Goal: Task Accomplishment & Management: Complete application form

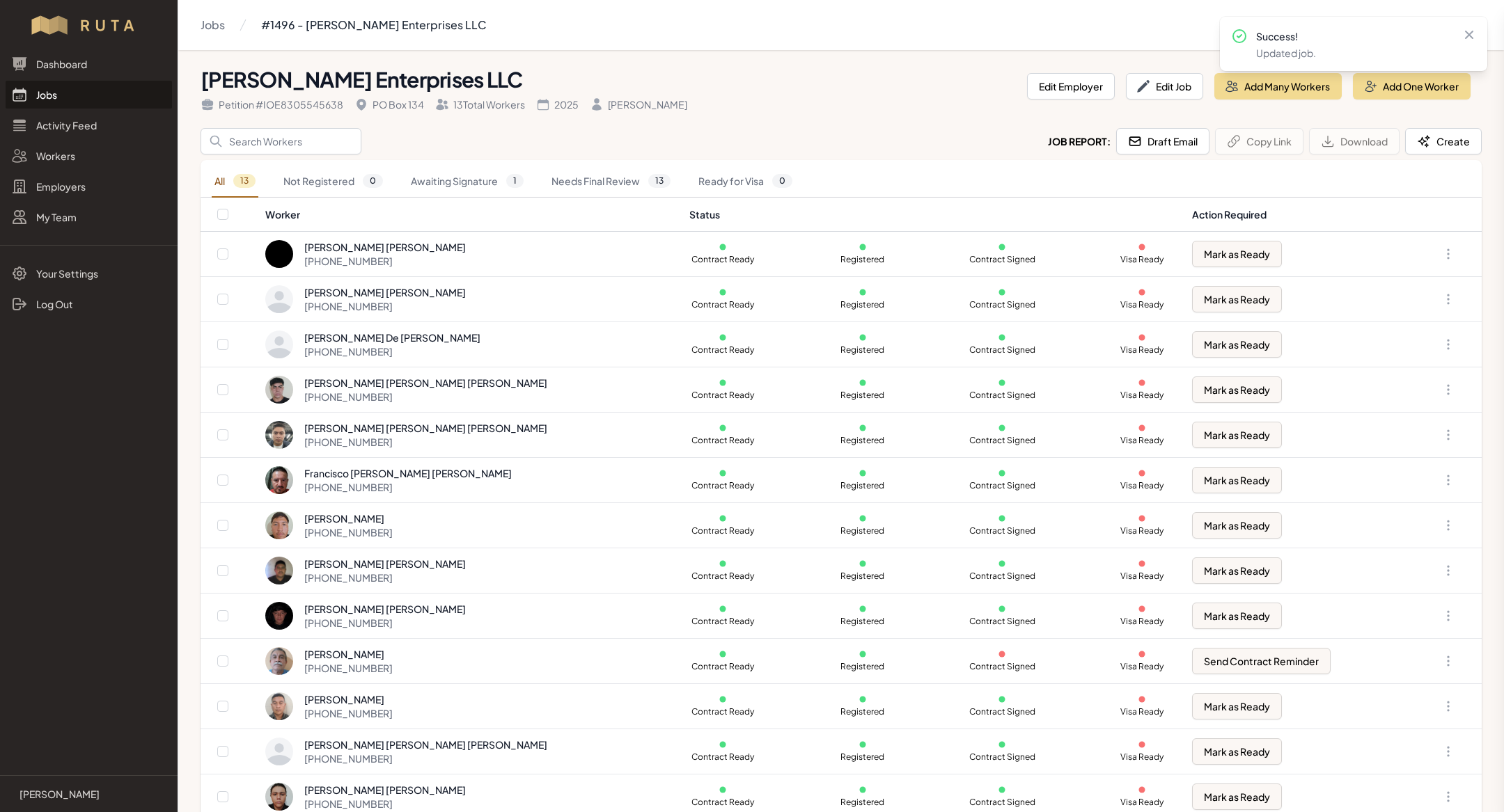
scroll to position [15, 0]
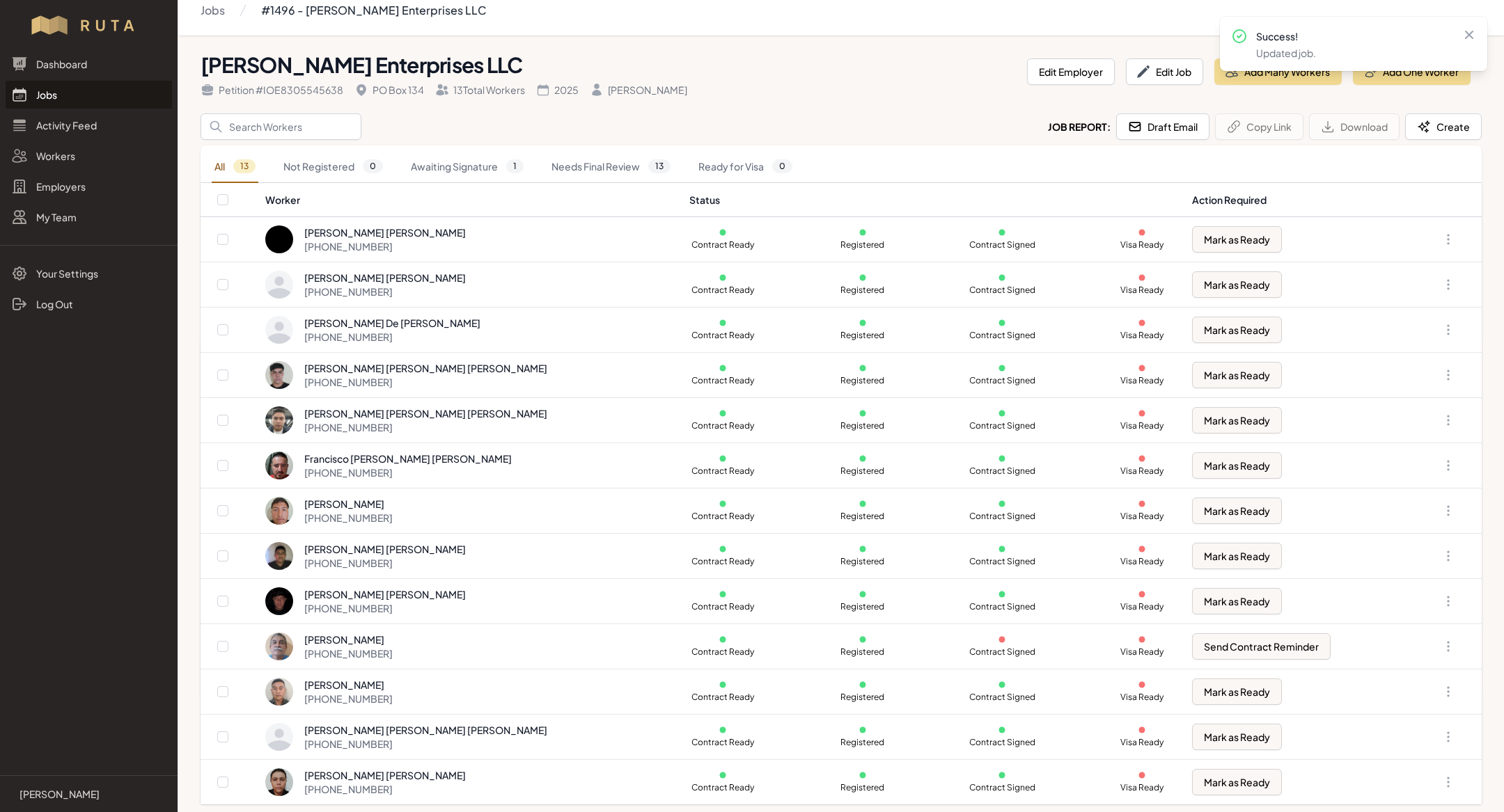
click at [104, 92] on link "Jobs" at bounding box center [89, 94] width 167 height 28
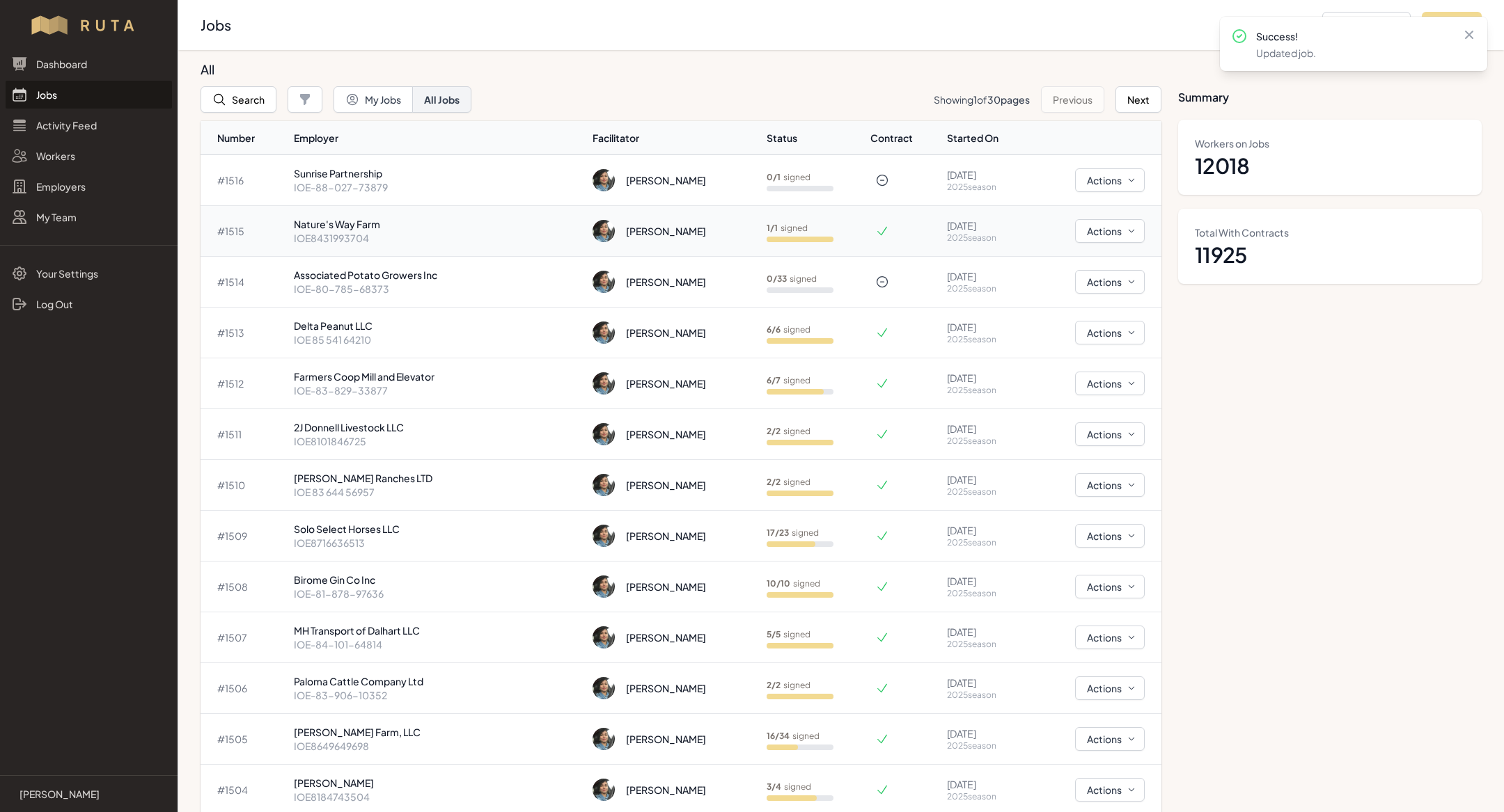
click at [500, 231] on p "IOE8431993704" at bounding box center [437, 238] width 287 height 14
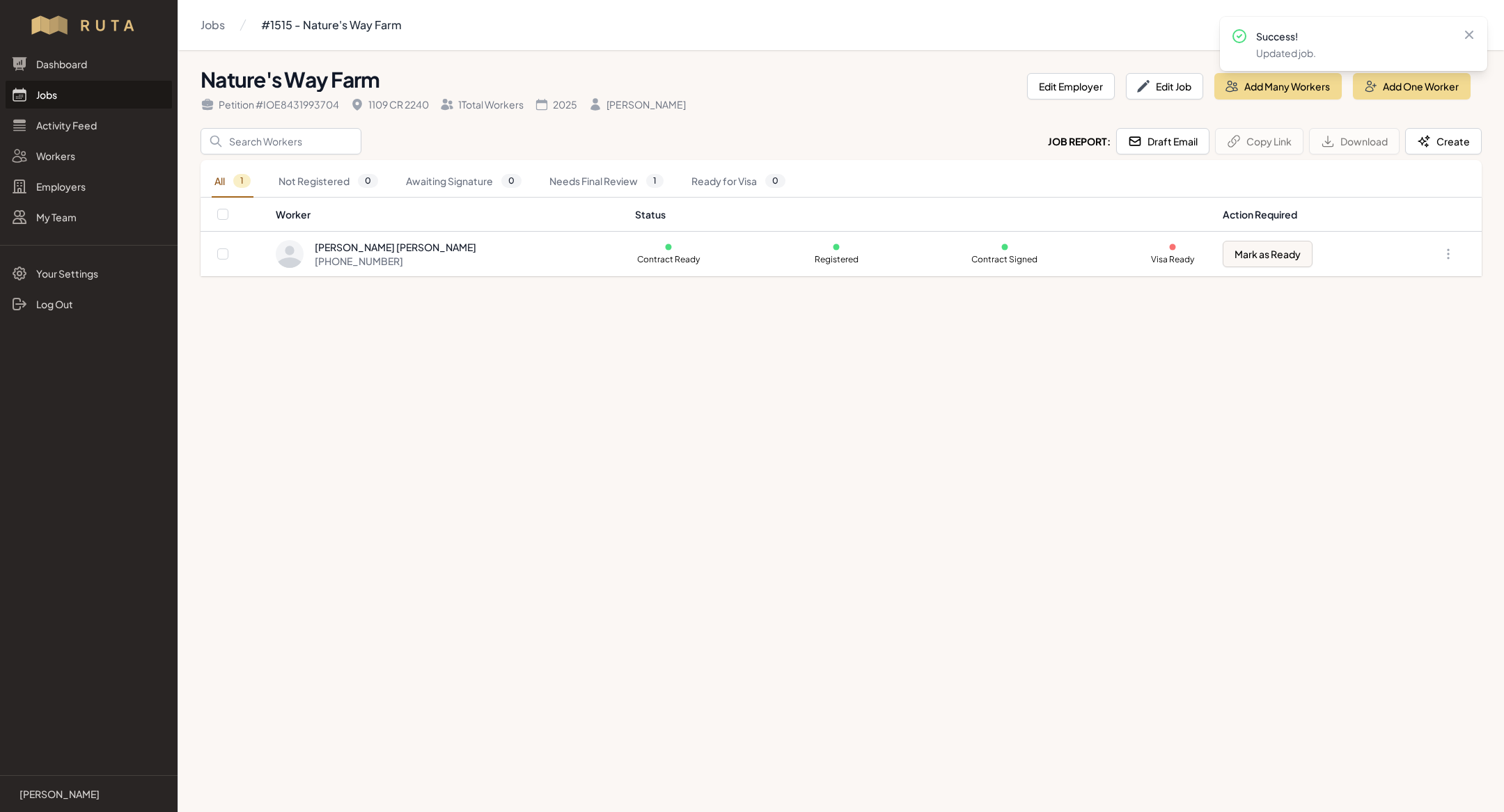
click at [126, 100] on link "Jobs" at bounding box center [89, 94] width 167 height 28
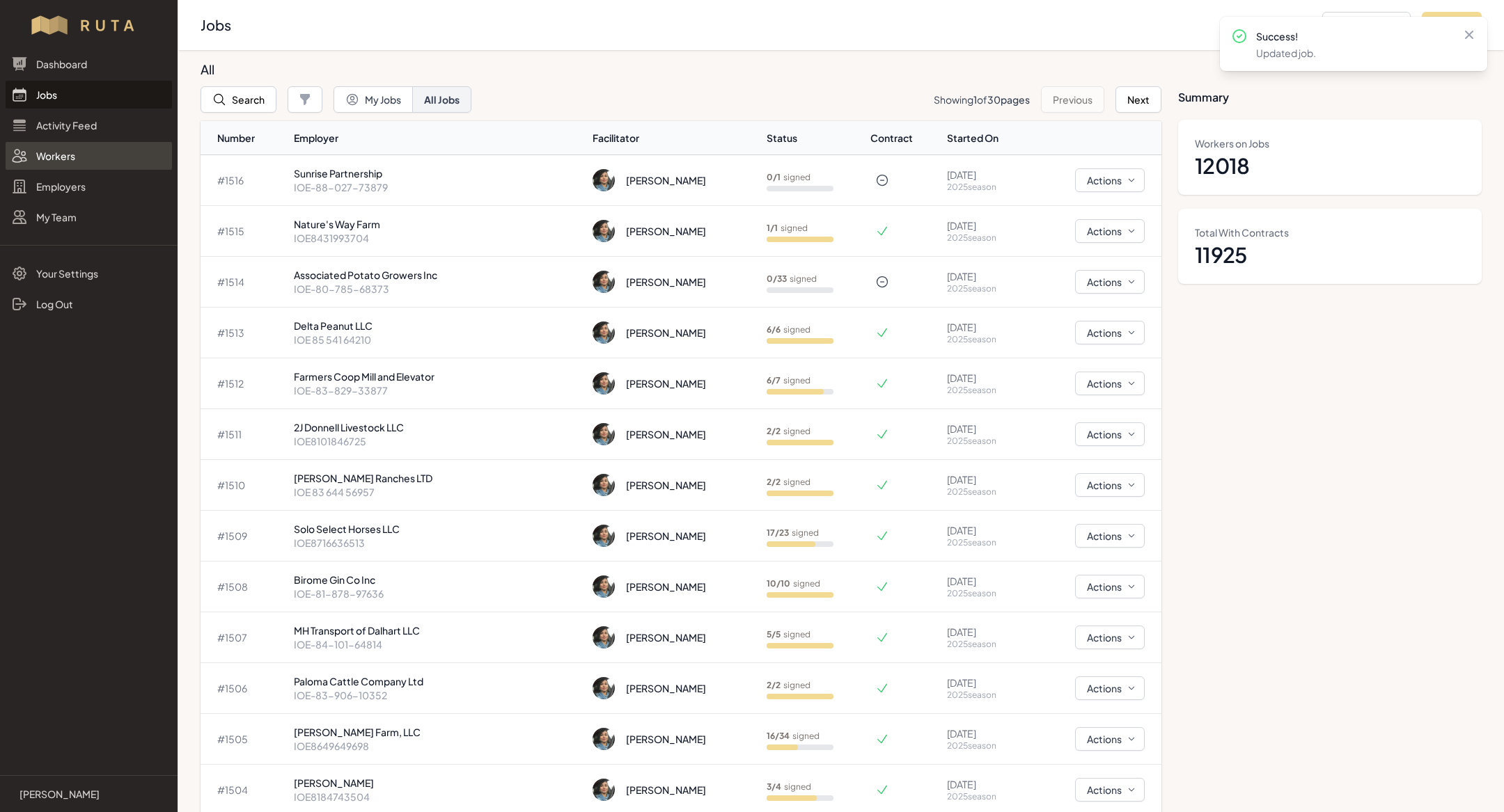
click at [82, 164] on link "Workers" at bounding box center [89, 156] width 167 height 28
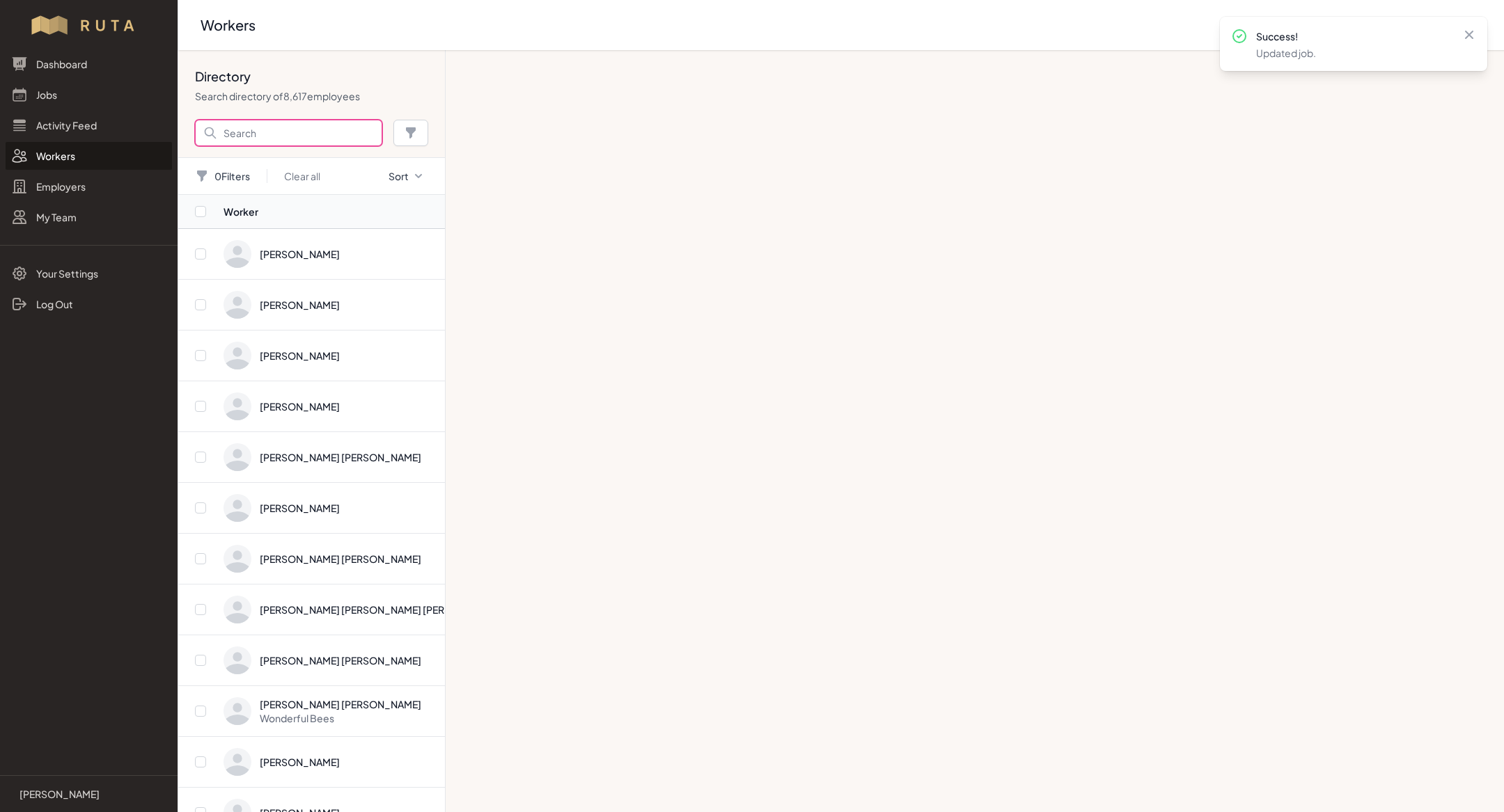
click at [289, 133] on input "Search" at bounding box center [288, 132] width 187 height 26
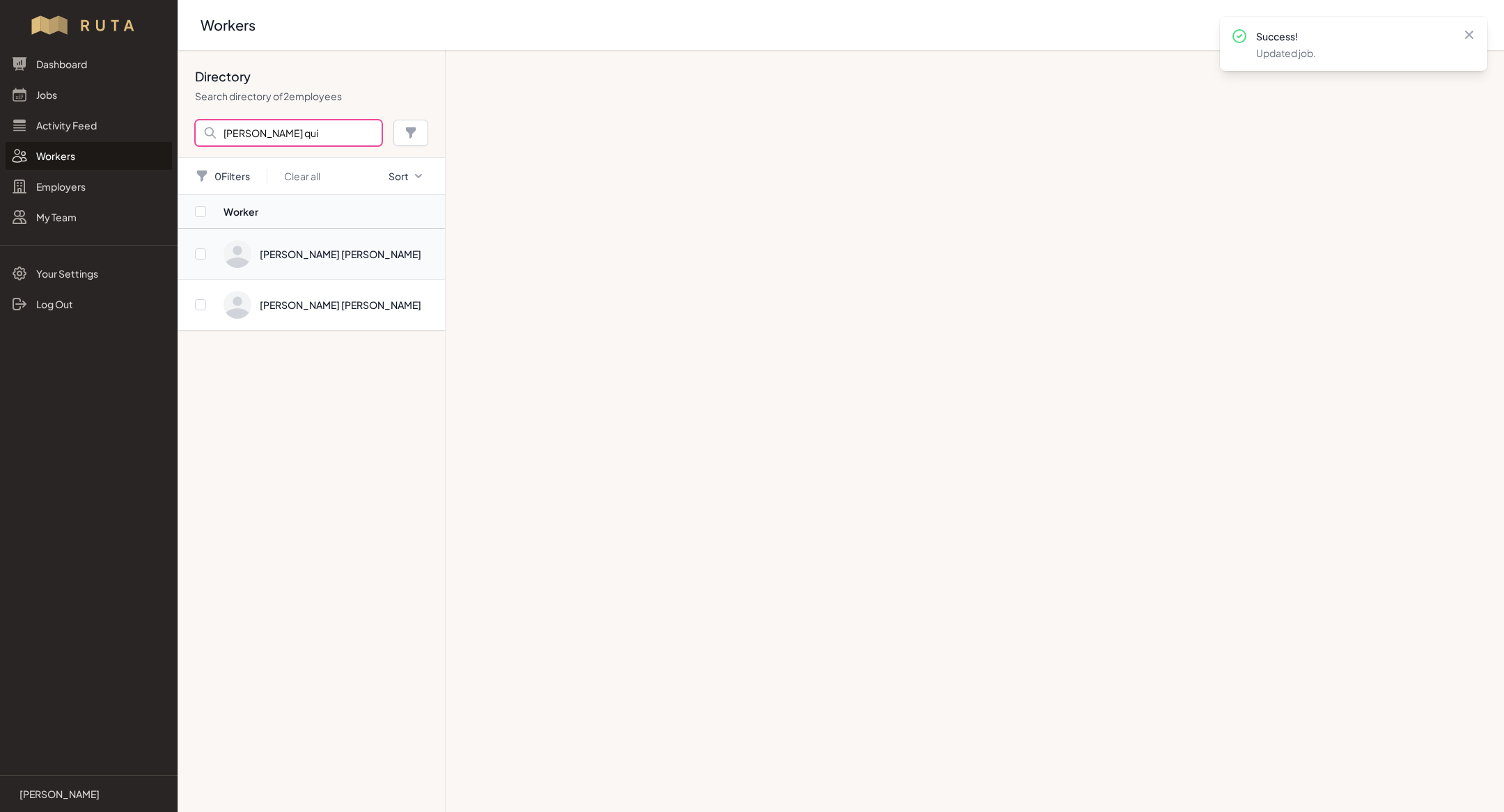
type input "[PERSON_NAME] qui"
click at [354, 248] on span "Directory" at bounding box center [329, 254] width 213 height 28
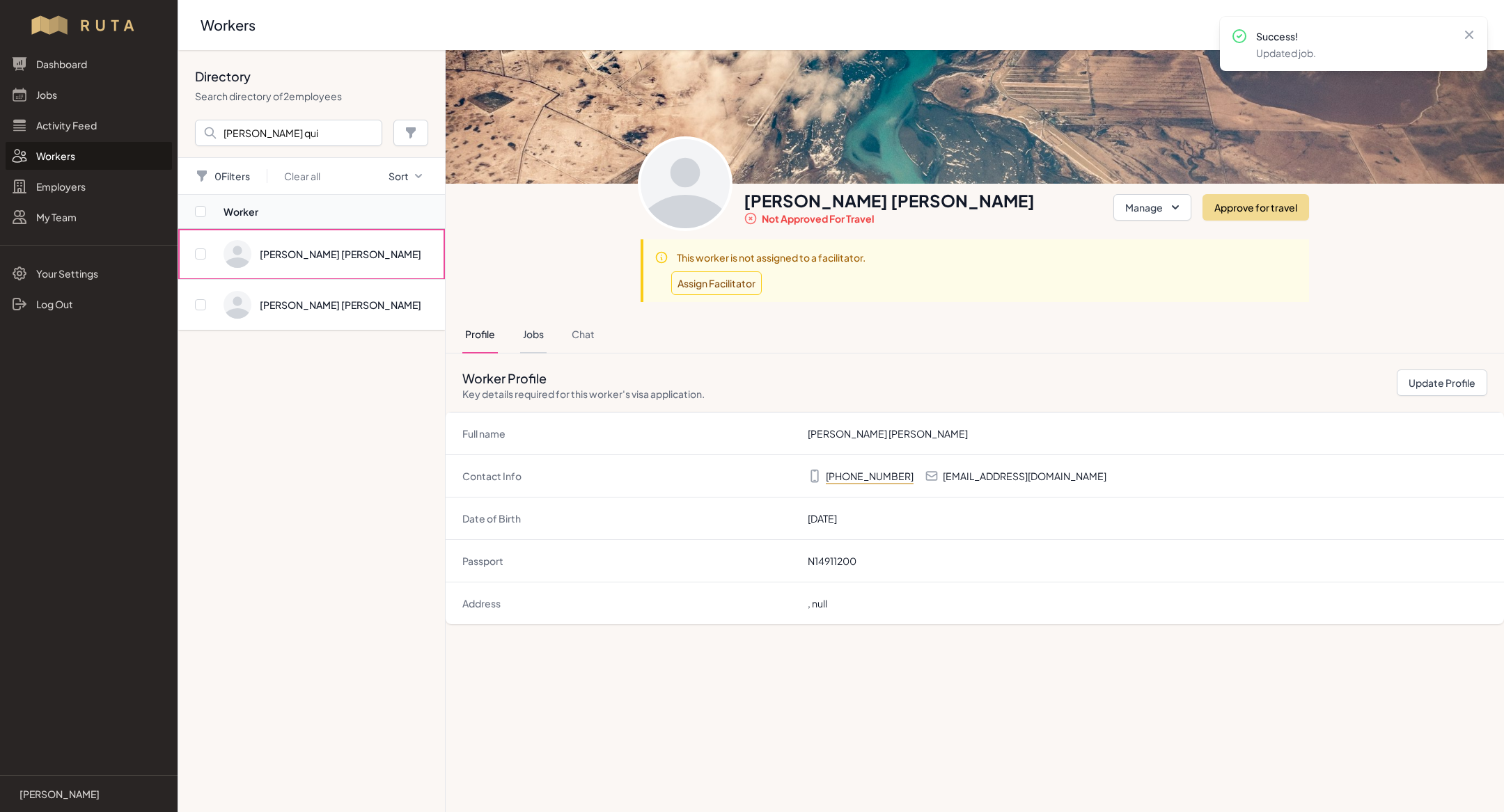
click at [528, 337] on button "Jobs" at bounding box center [533, 335] width 26 height 38
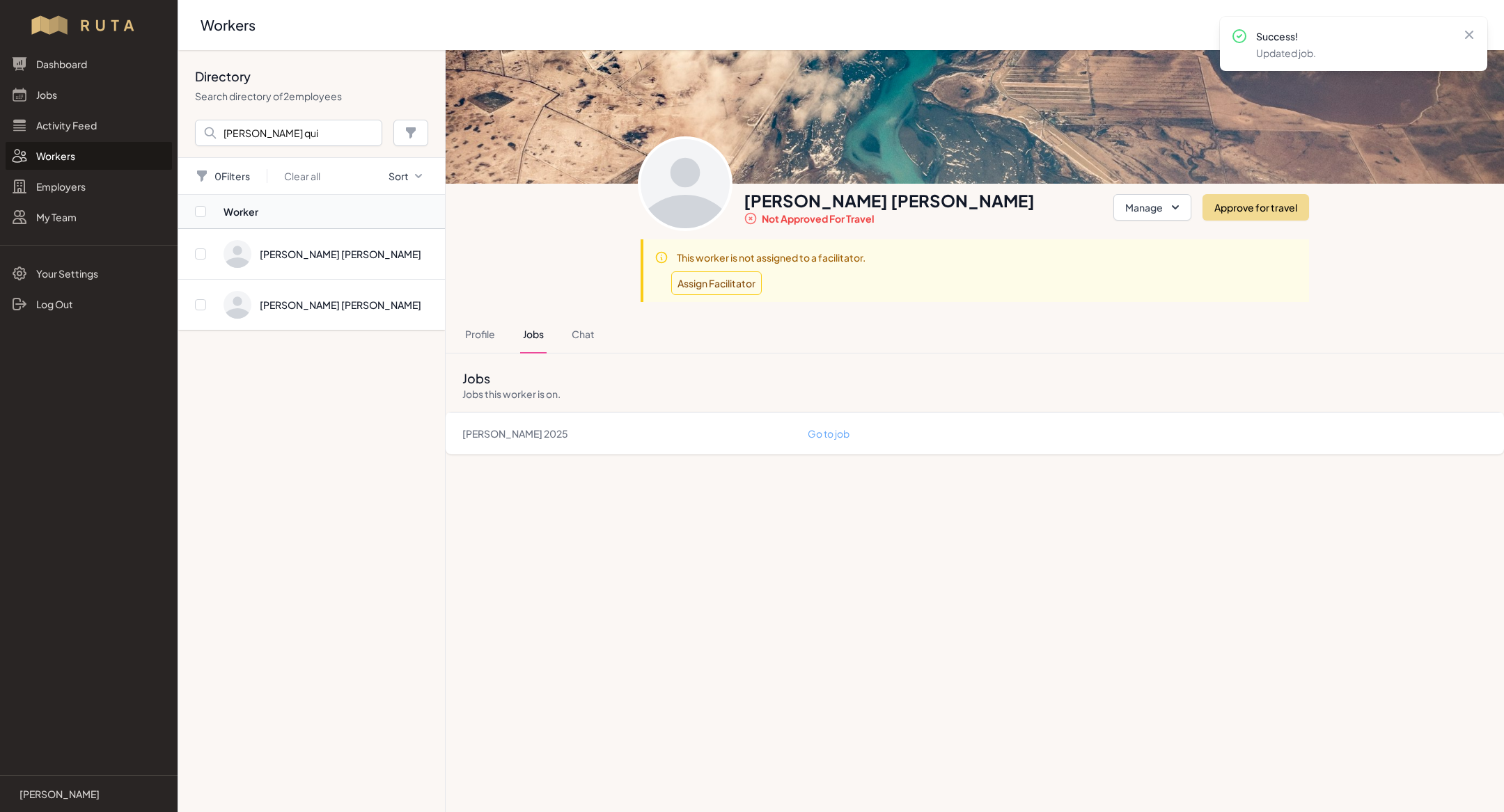
click at [819, 438] on dd "Go to job" at bounding box center [1147, 433] width 680 height 14
click at [826, 430] on link "Go to job" at bounding box center [828, 433] width 42 height 13
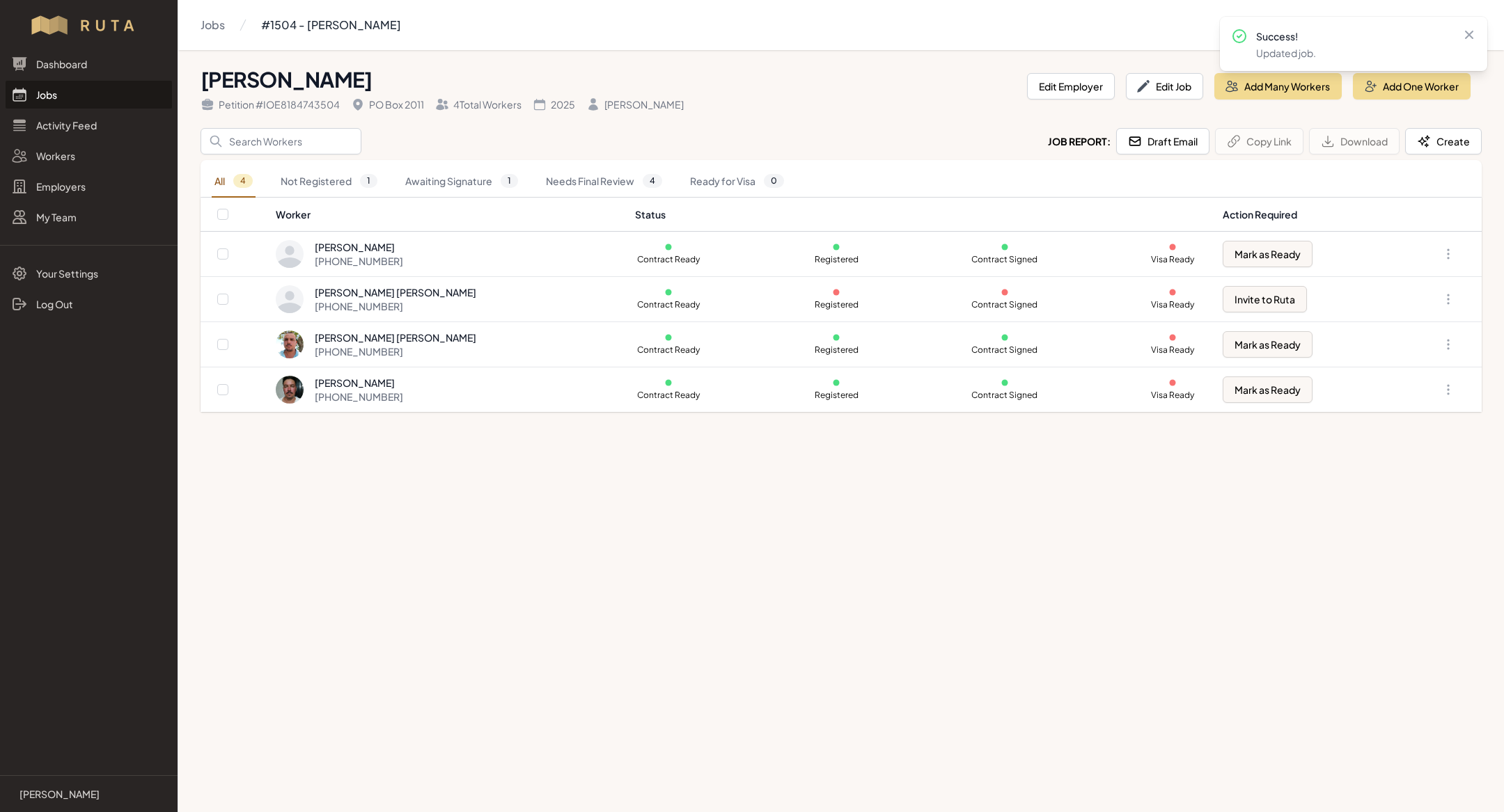
click at [63, 98] on link "Jobs" at bounding box center [89, 94] width 167 height 28
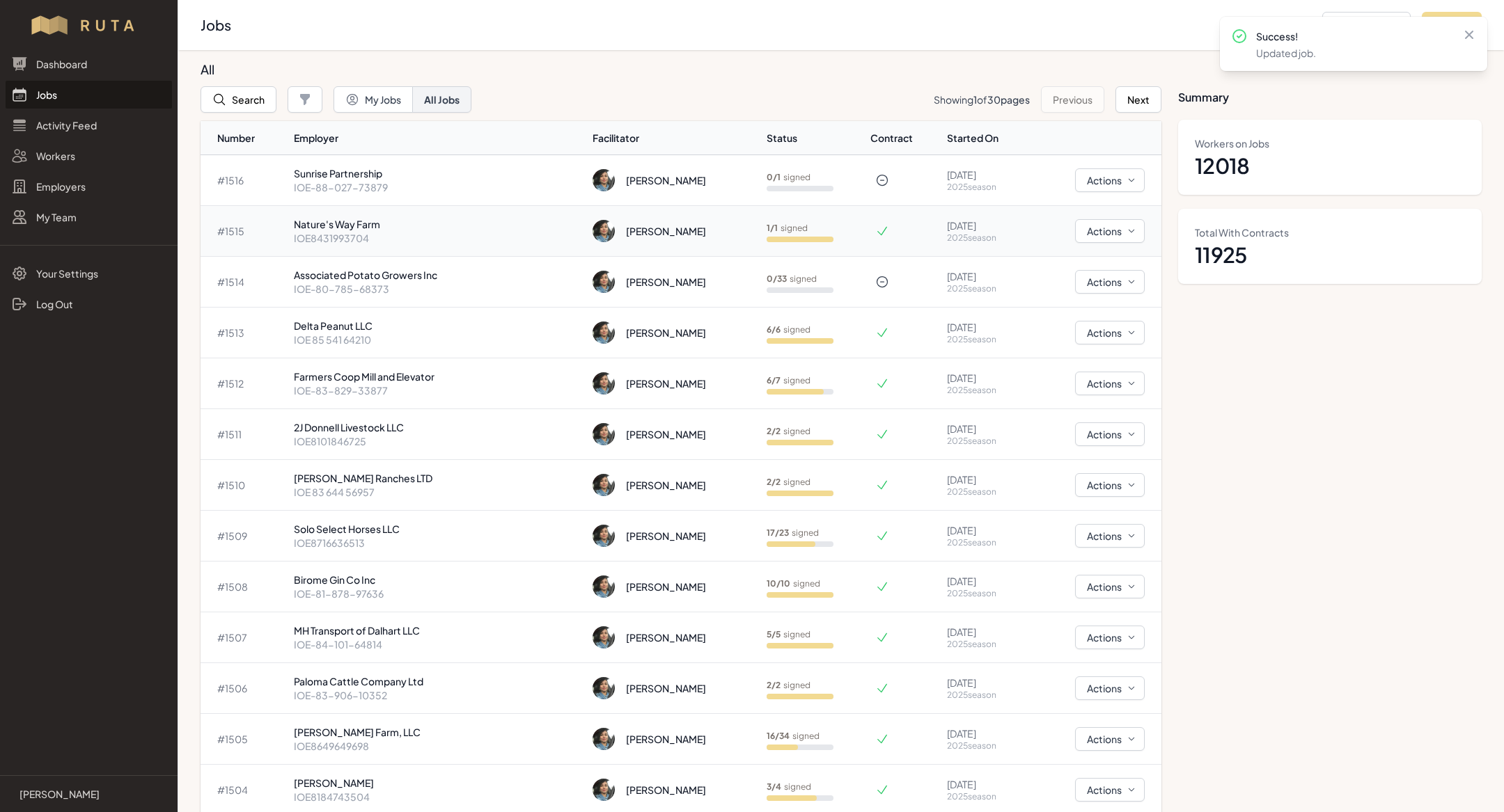
click at [408, 223] on p "Nature's Way Farm" at bounding box center [437, 224] width 287 height 14
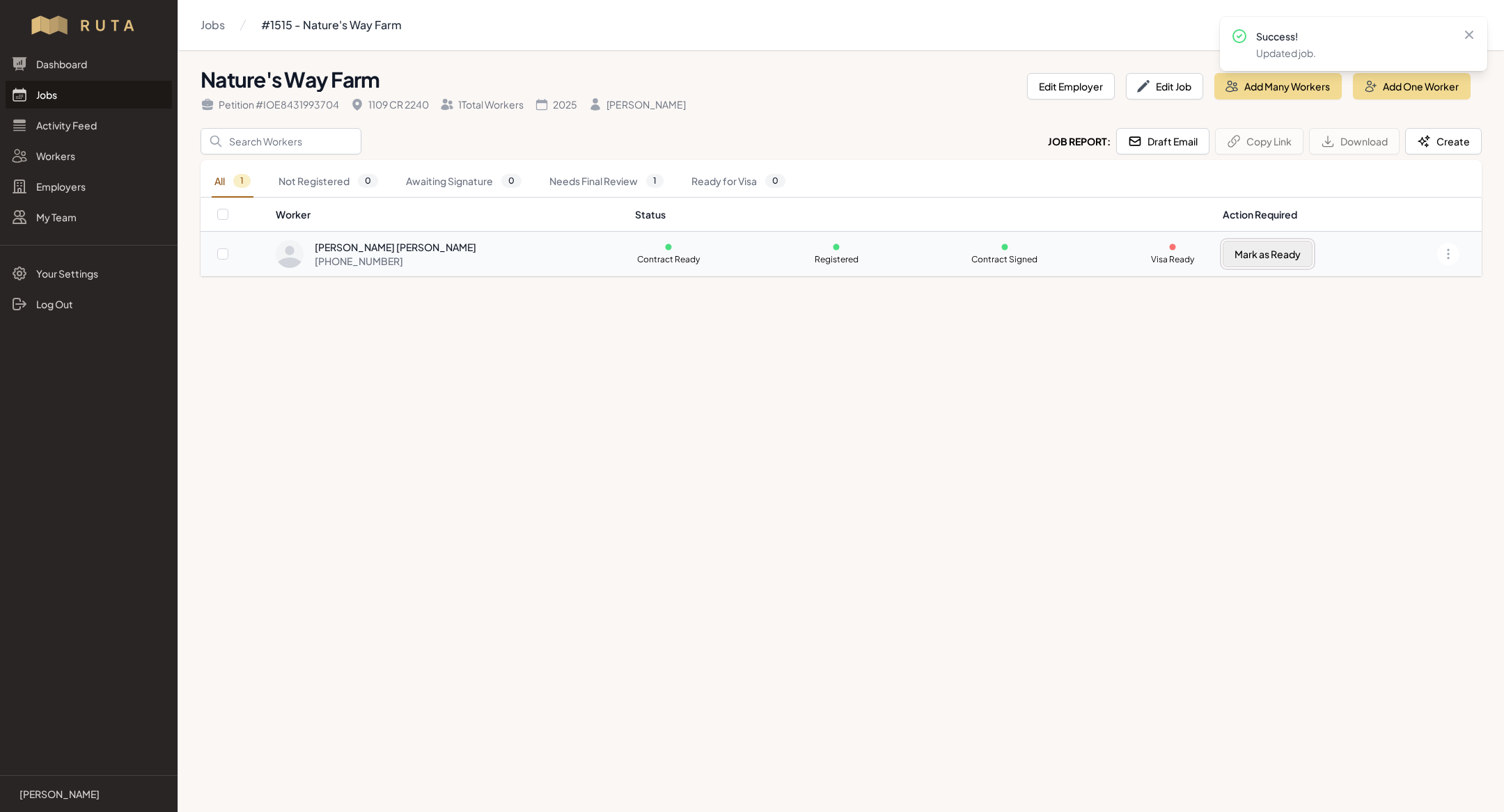
click at [1222, 246] on button "Mark as Ready" at bounding box center [1267, 253] width 90 height 26
checkbox input "true"
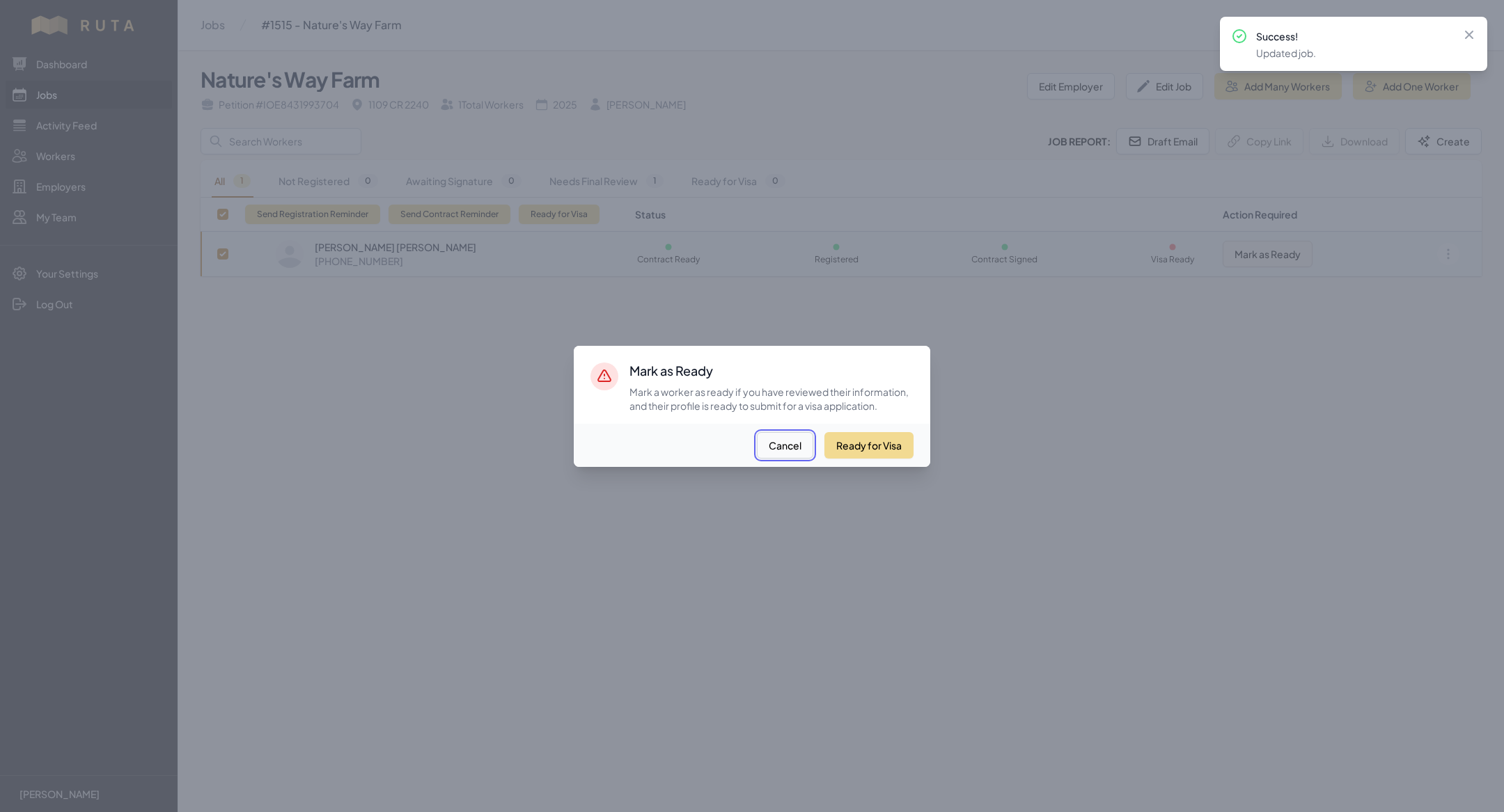
click at [792, 439] on button "Cancel" at bounding box center [785, 445] width 56 height 26
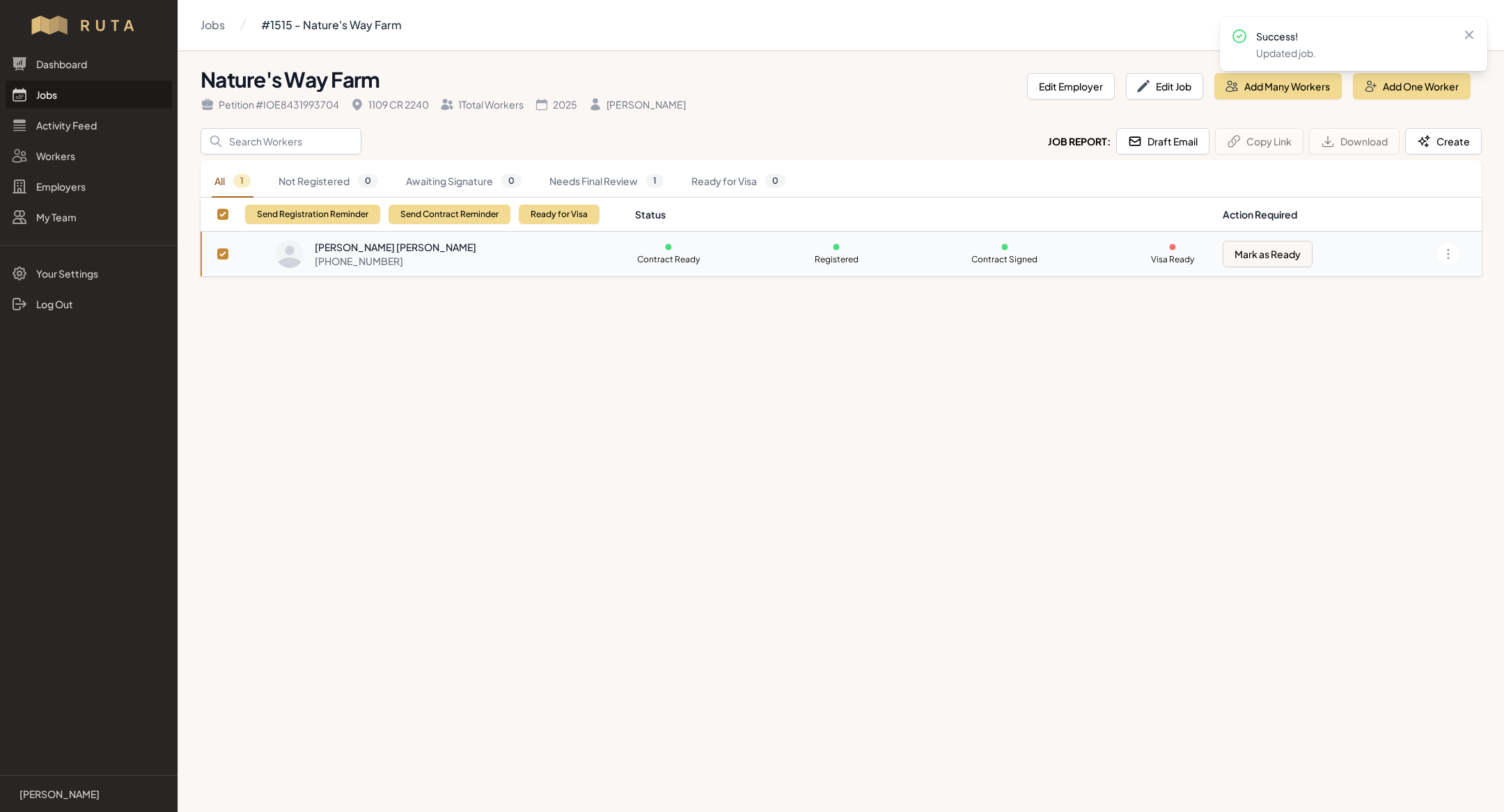
click at [441, 262] on div "[PERSON_NAME] [PERSON_NAME] [PHONE_NUMBER]" at bounding box center [446, 254] width 342 height 28
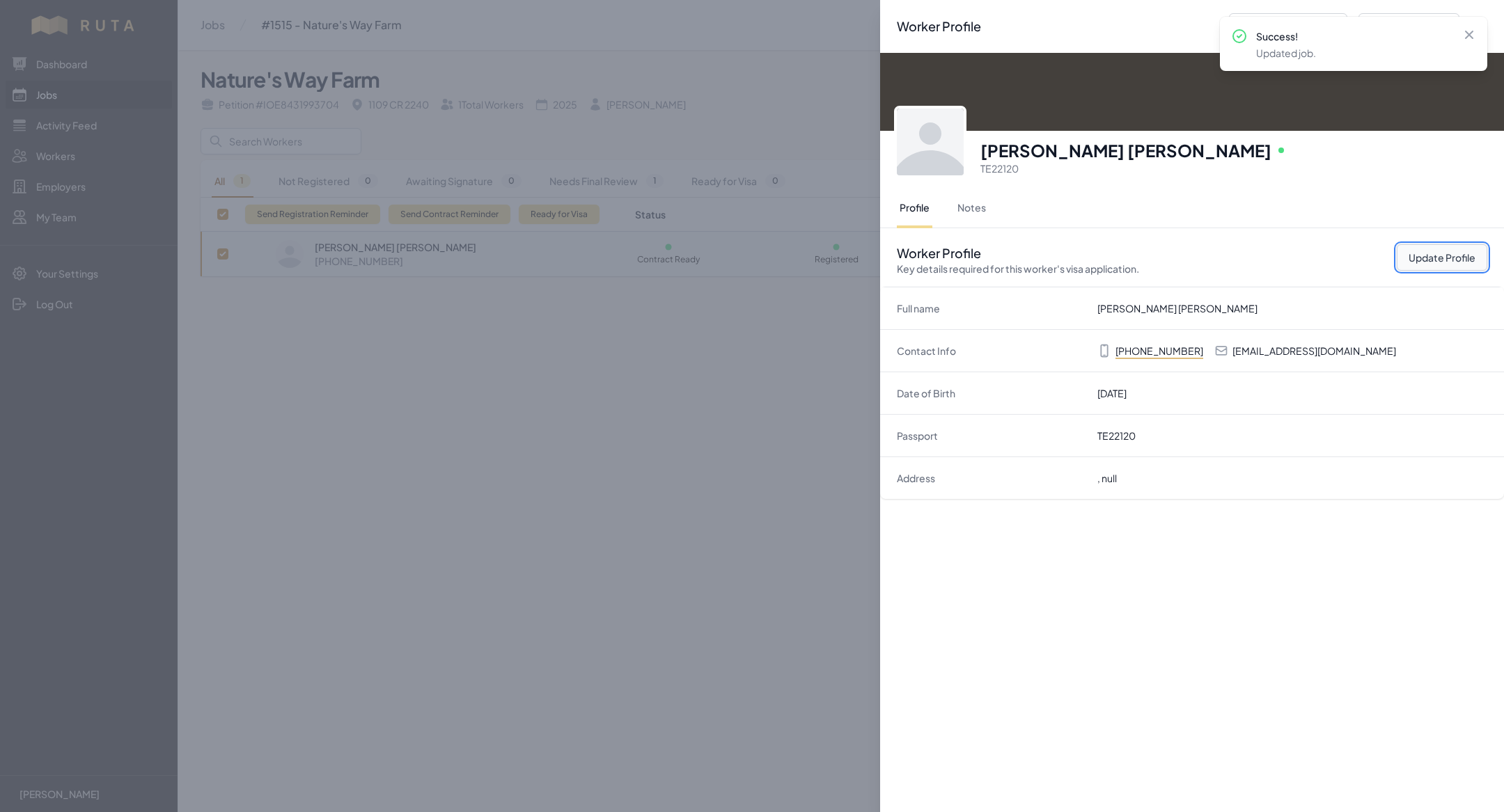
click at [1469, 246] on button "Update Profile" at bounding box center [1442, 257] width 91 height 26
select select "BO"
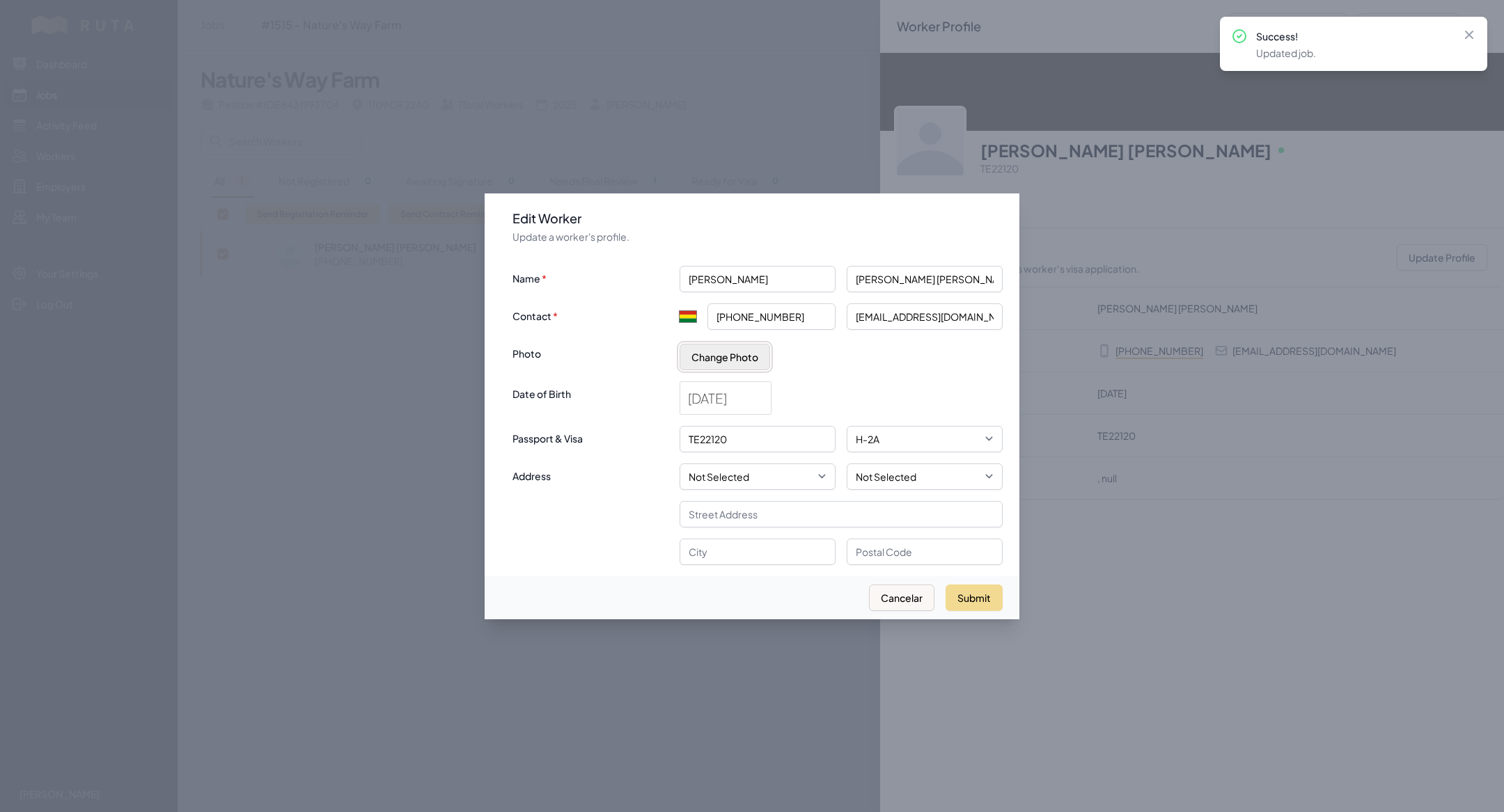
click at [712, 359] on button "Change Photo" at bounding box center [725, 356] width 91 height 26
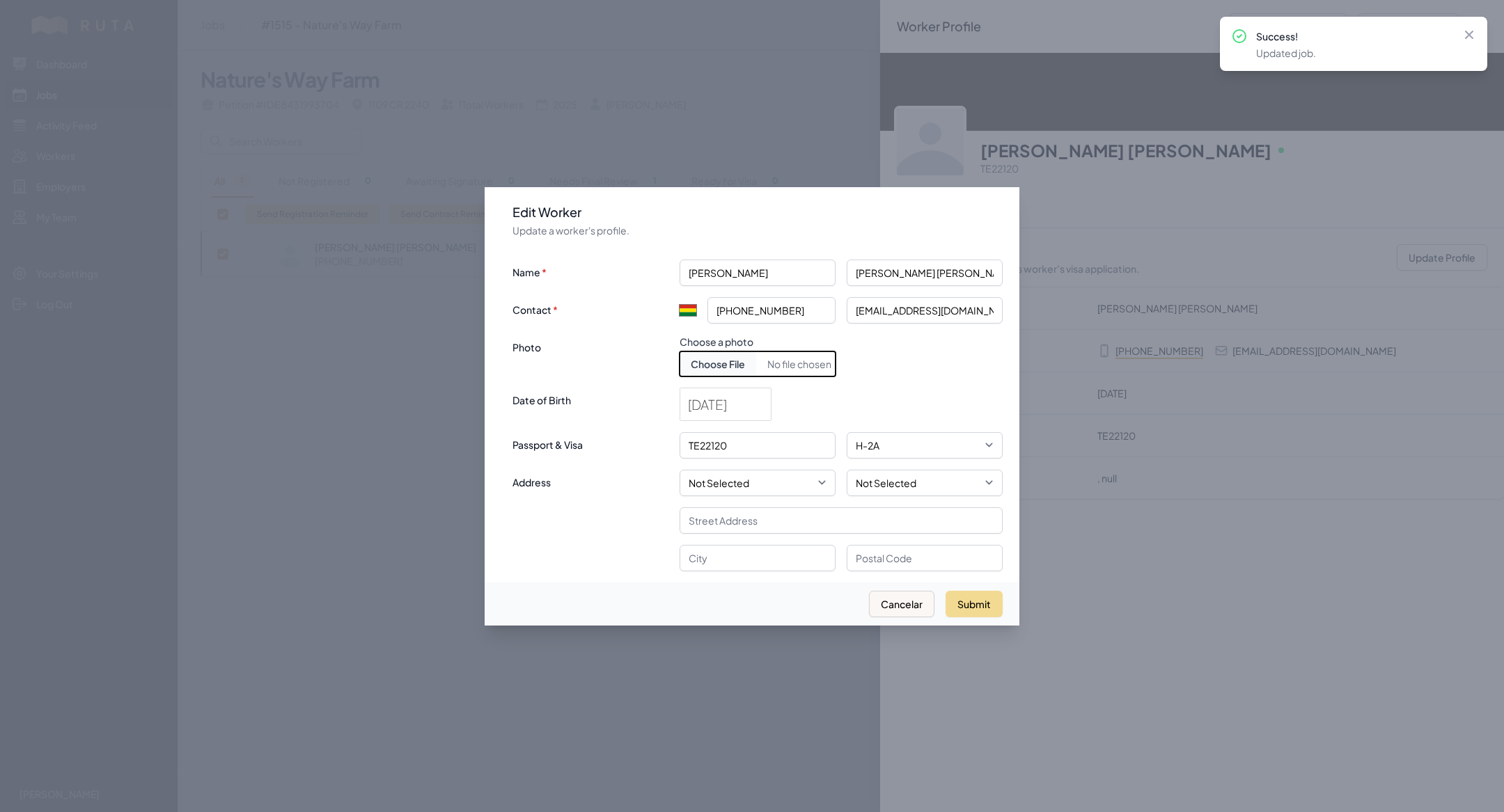
click at [710, 364] on input "Choose document photo" at bounding box center [758, 364] width 156 height 25
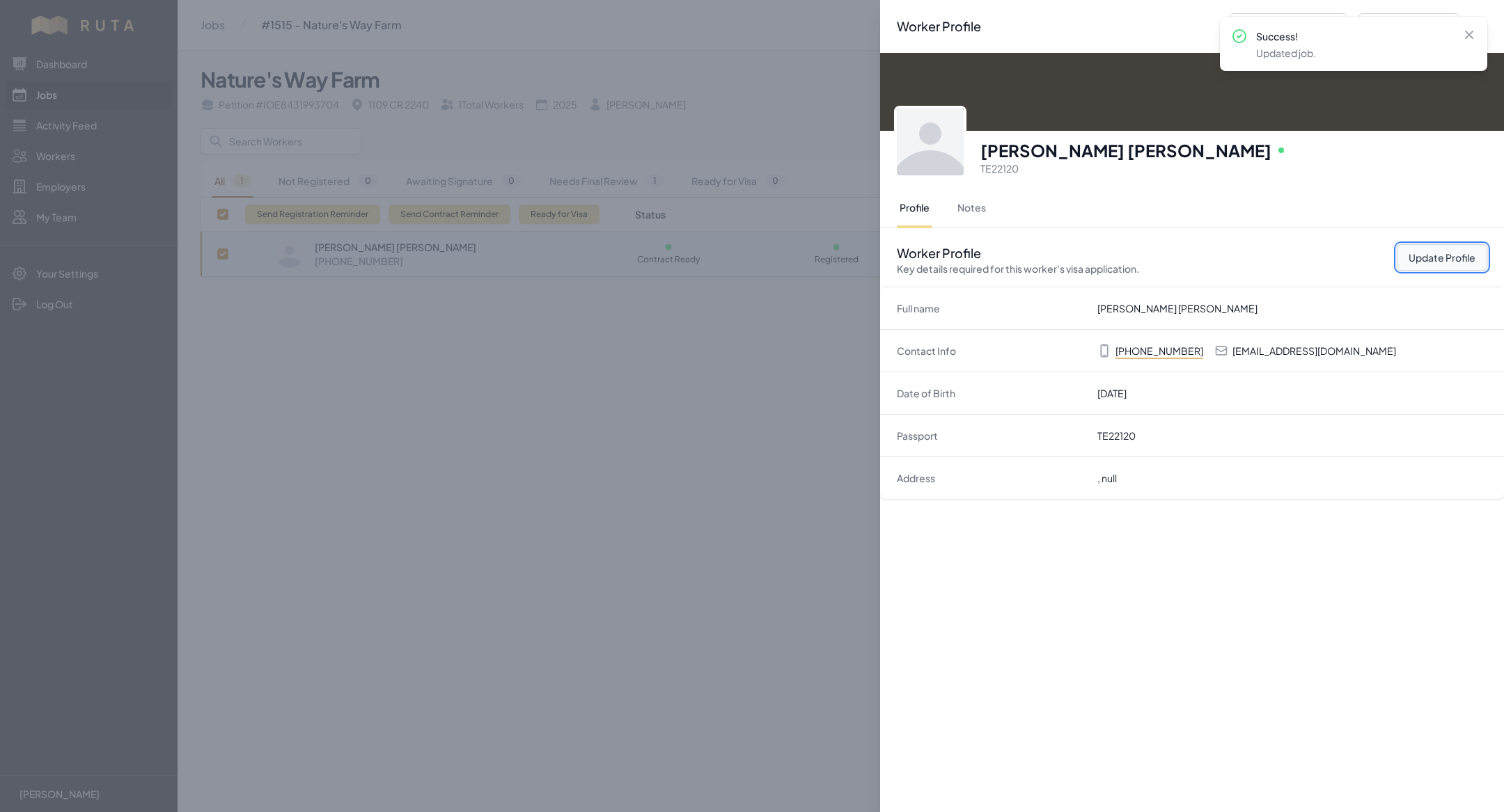
click at [1449, 252] on button "Update Profile" at bounding box center [1442, 257] width 91 height 26
select select "BO"
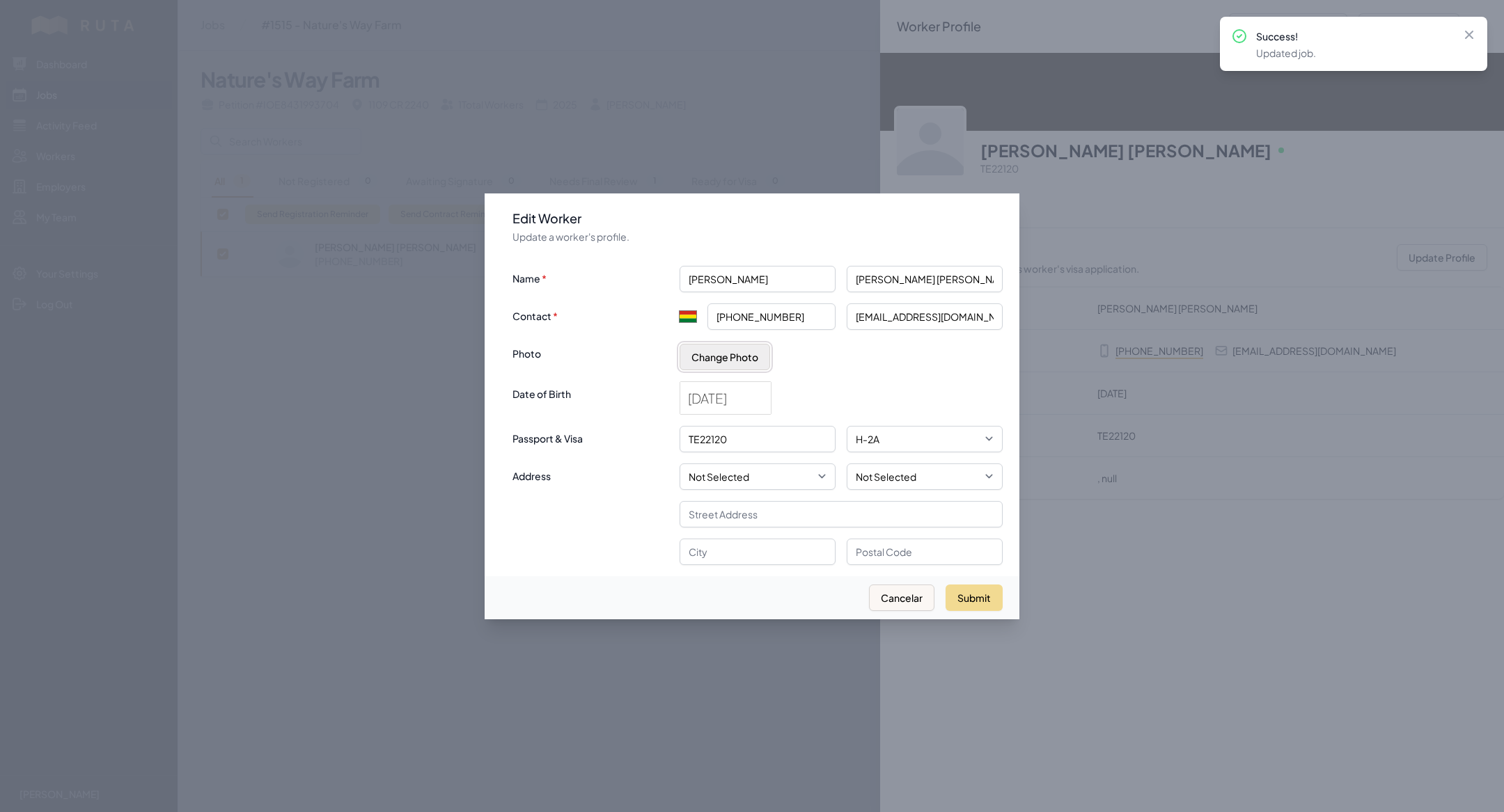
click at [706, 358] on button "Change Photo" at bounding box center [725, 356] width 91 height 26
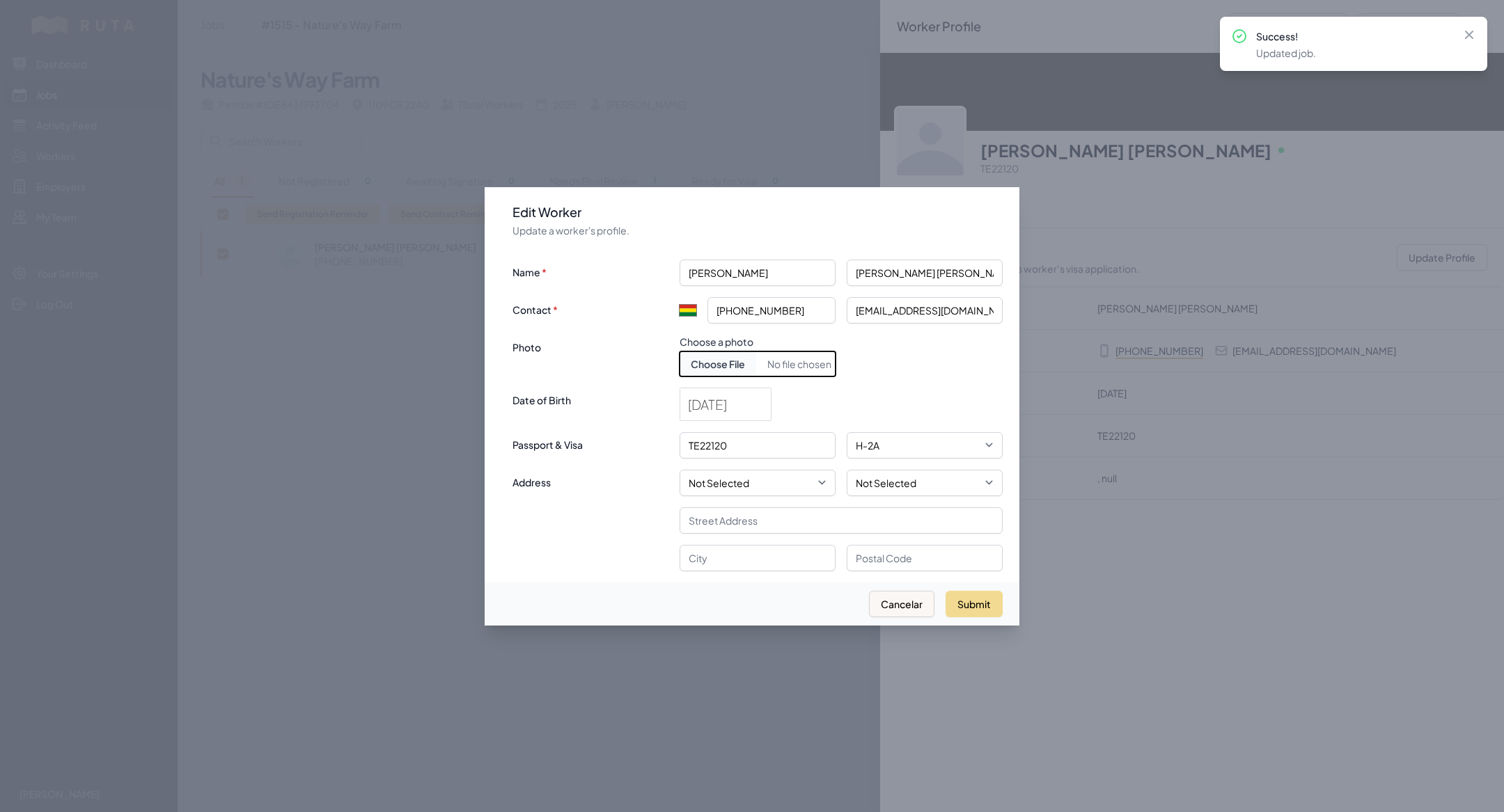
click at [706, 369] on input "Choose document photo" at bounding box center [758, 364] width 156 height 25
type input "C:\fakepath\[PERSON_NAME].jpeg"
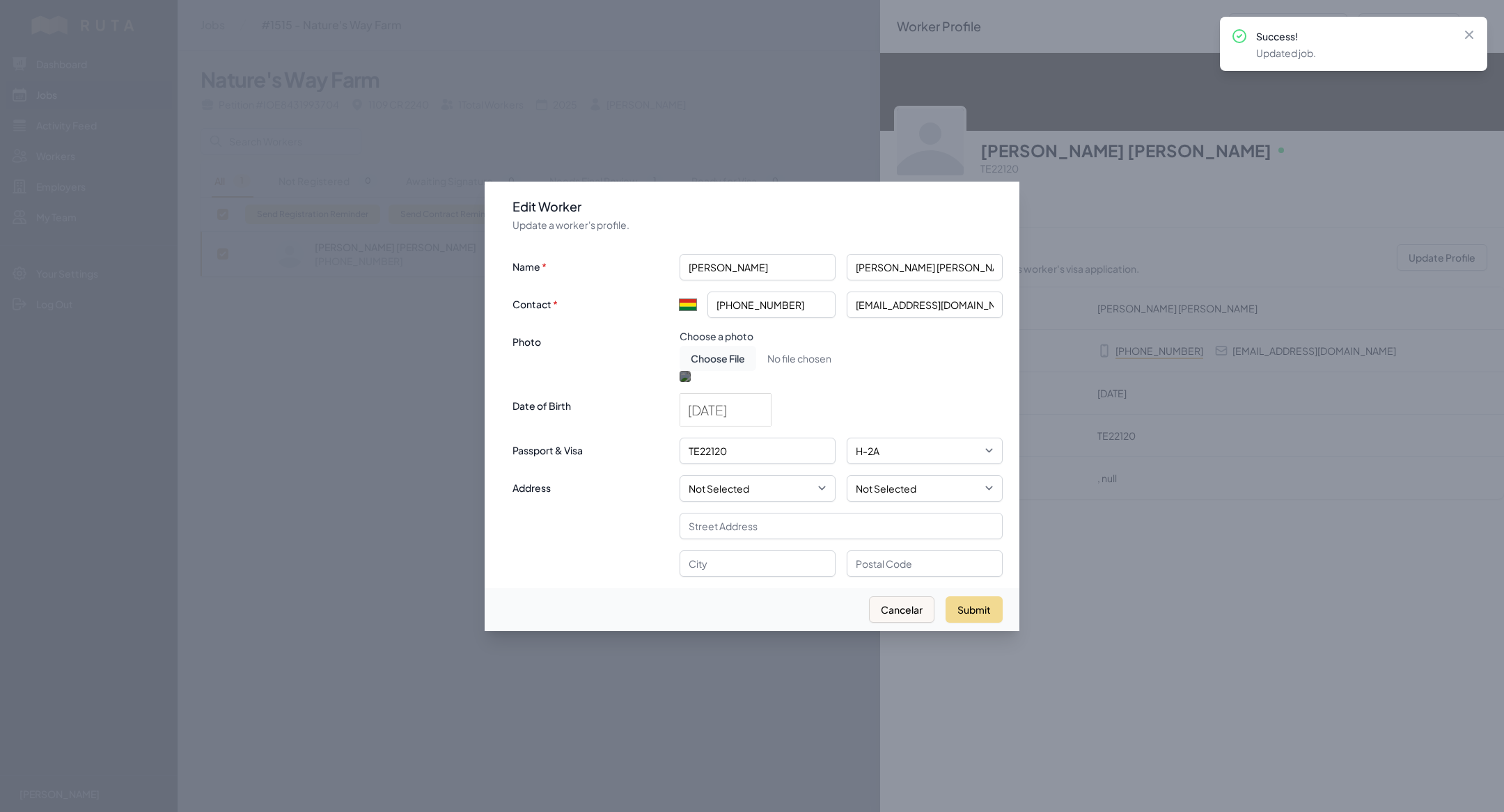
click at [732, 397] on div at bounding box center [758, 475] width 156 height 156
click at [970, 623] on button "Submit" at bounding box center [974, 609] width 57 height 26
select select "MX"
type input "+52"
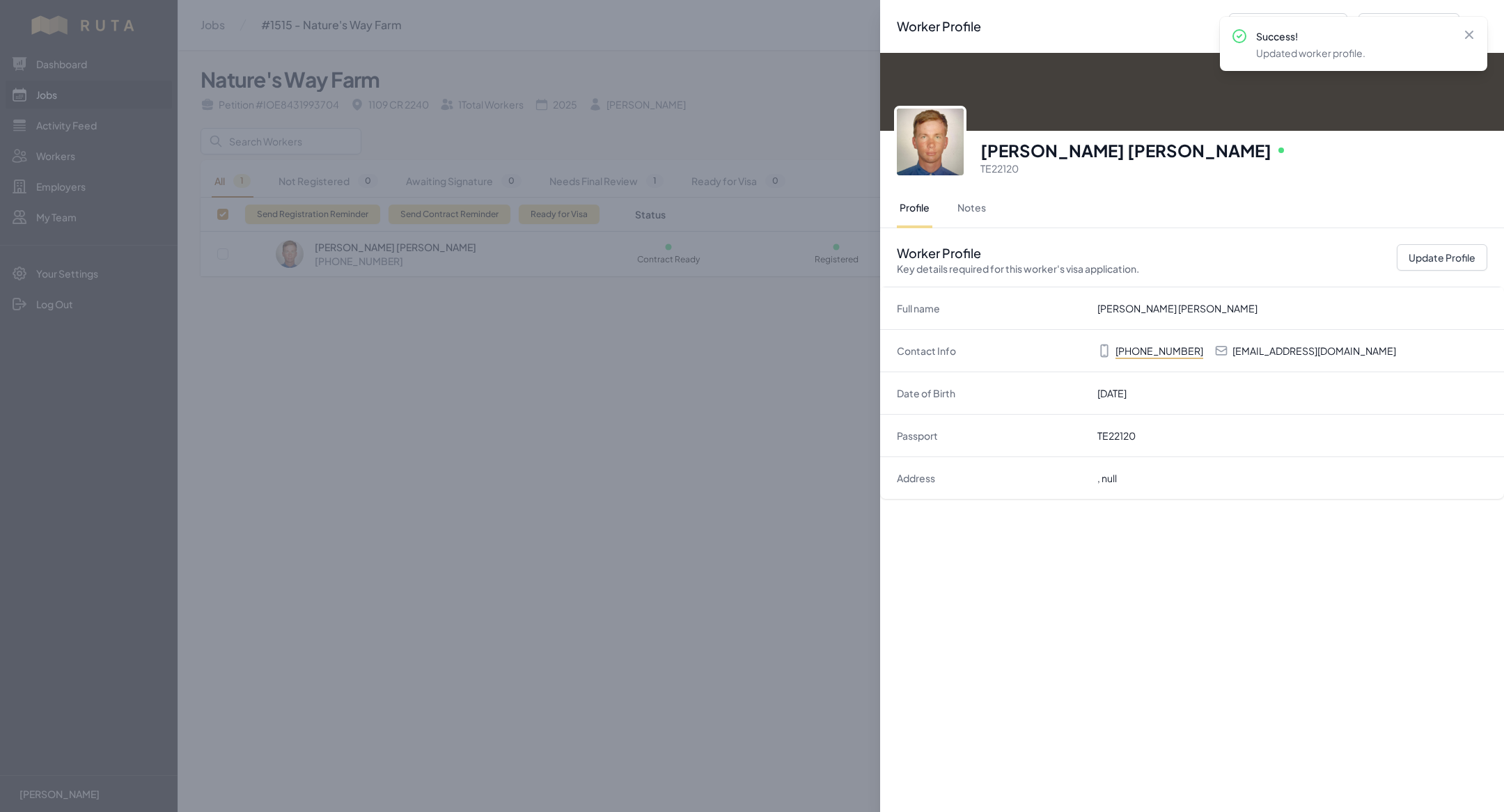
click at [515, 516] on div "Worker Profile Previous Worker Next Worker Close panel [PERSON_NAME] [PERSON_NA…" at bounding box center [752, 406] width 1504 height 812
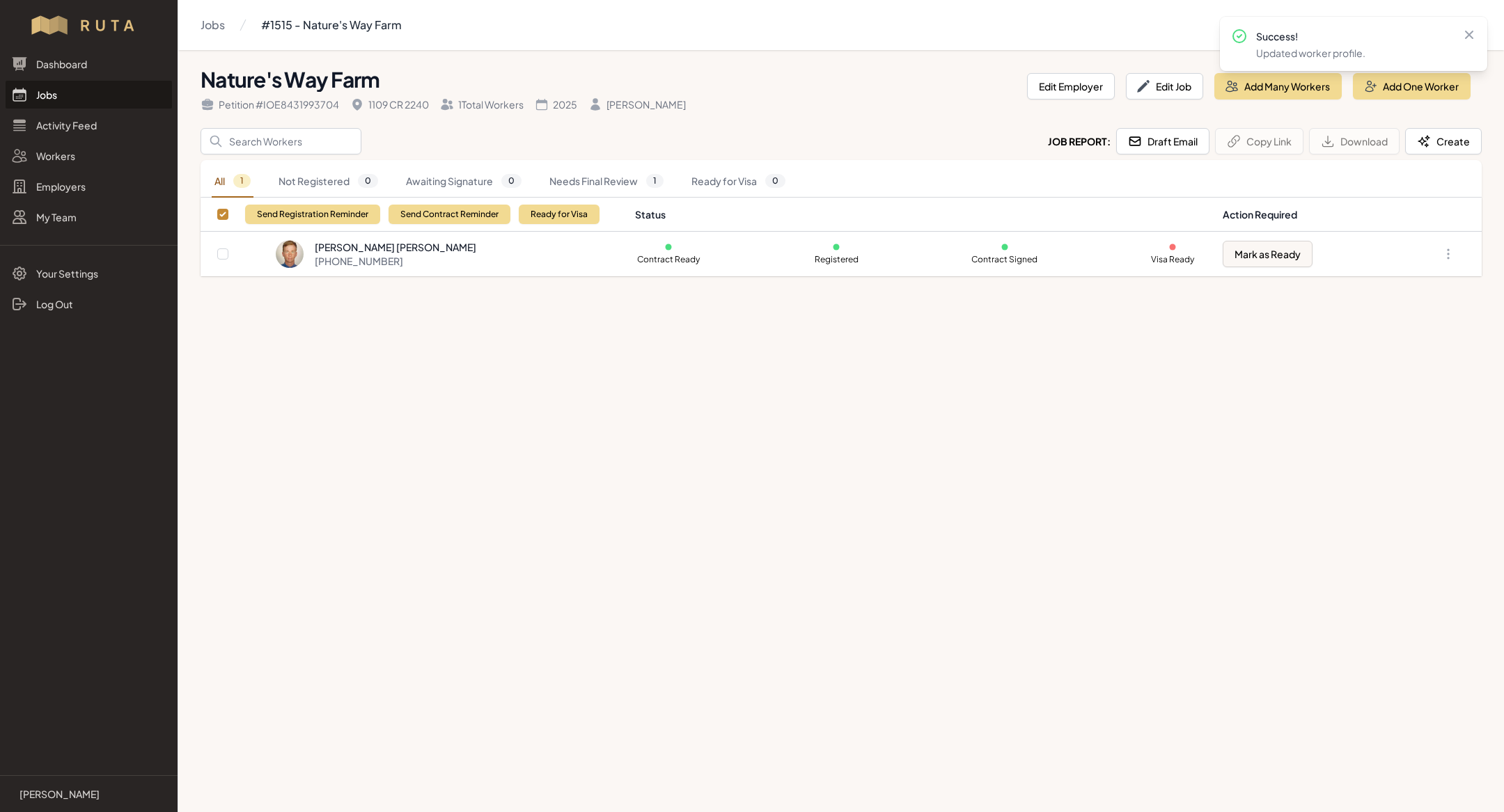
click at [116, 93] on link "Jobs" at bounding box center [89, 94] width 167 height 28
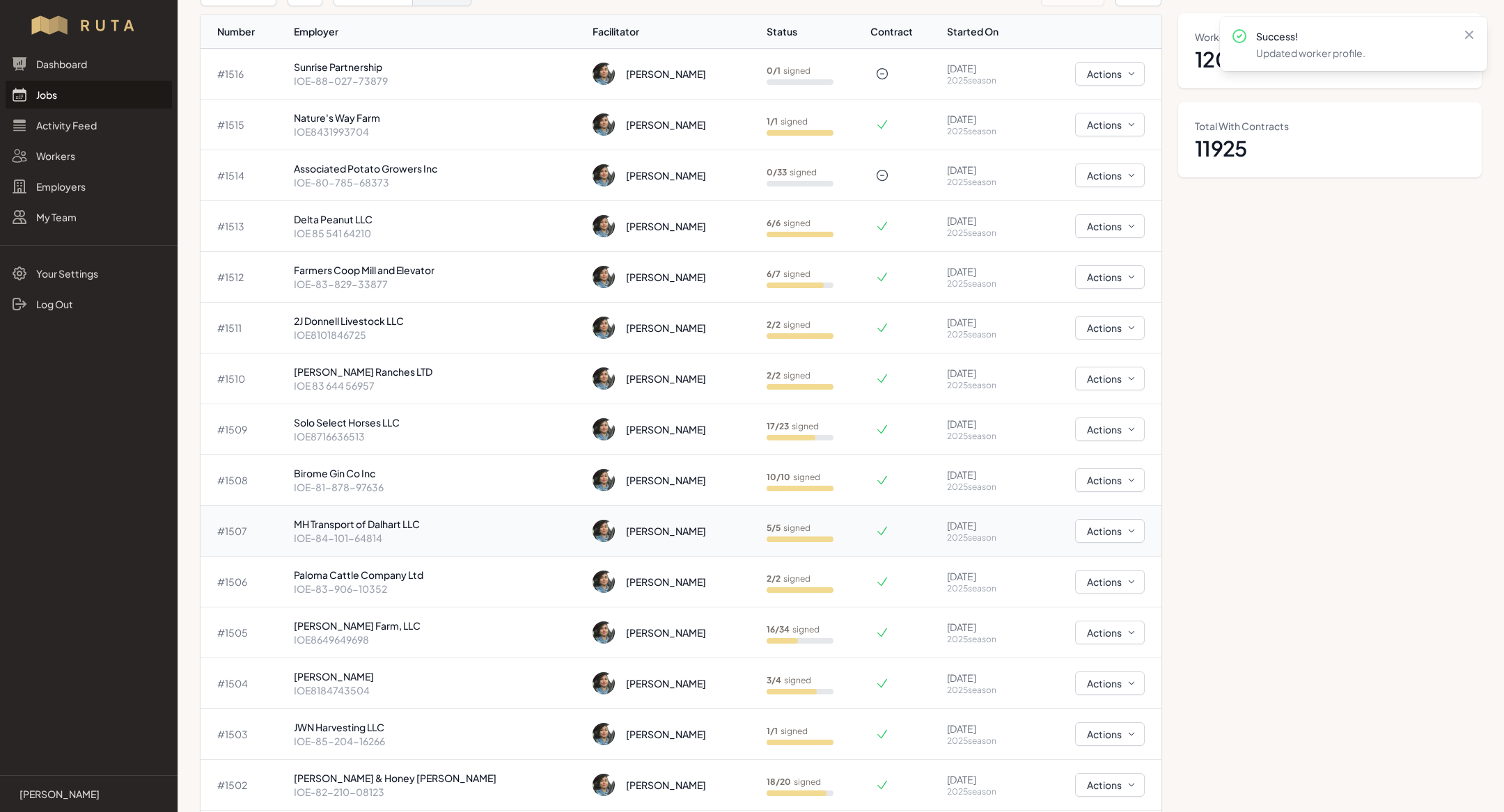
scroll to position [157, 0]
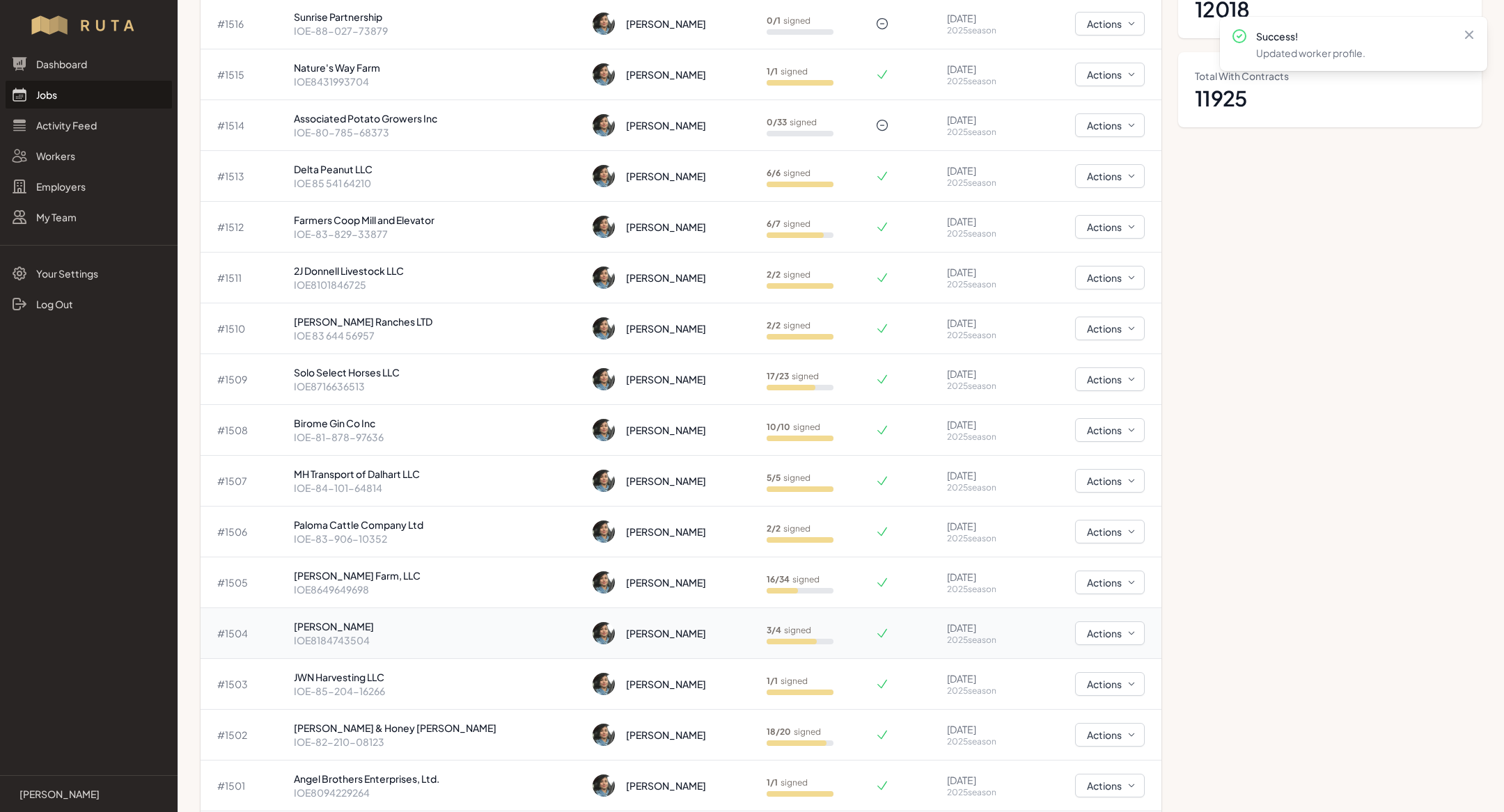
click at [375, 626] on p "[PERSON_NAME]" at bounding box center [437, 626] width 287 height 14
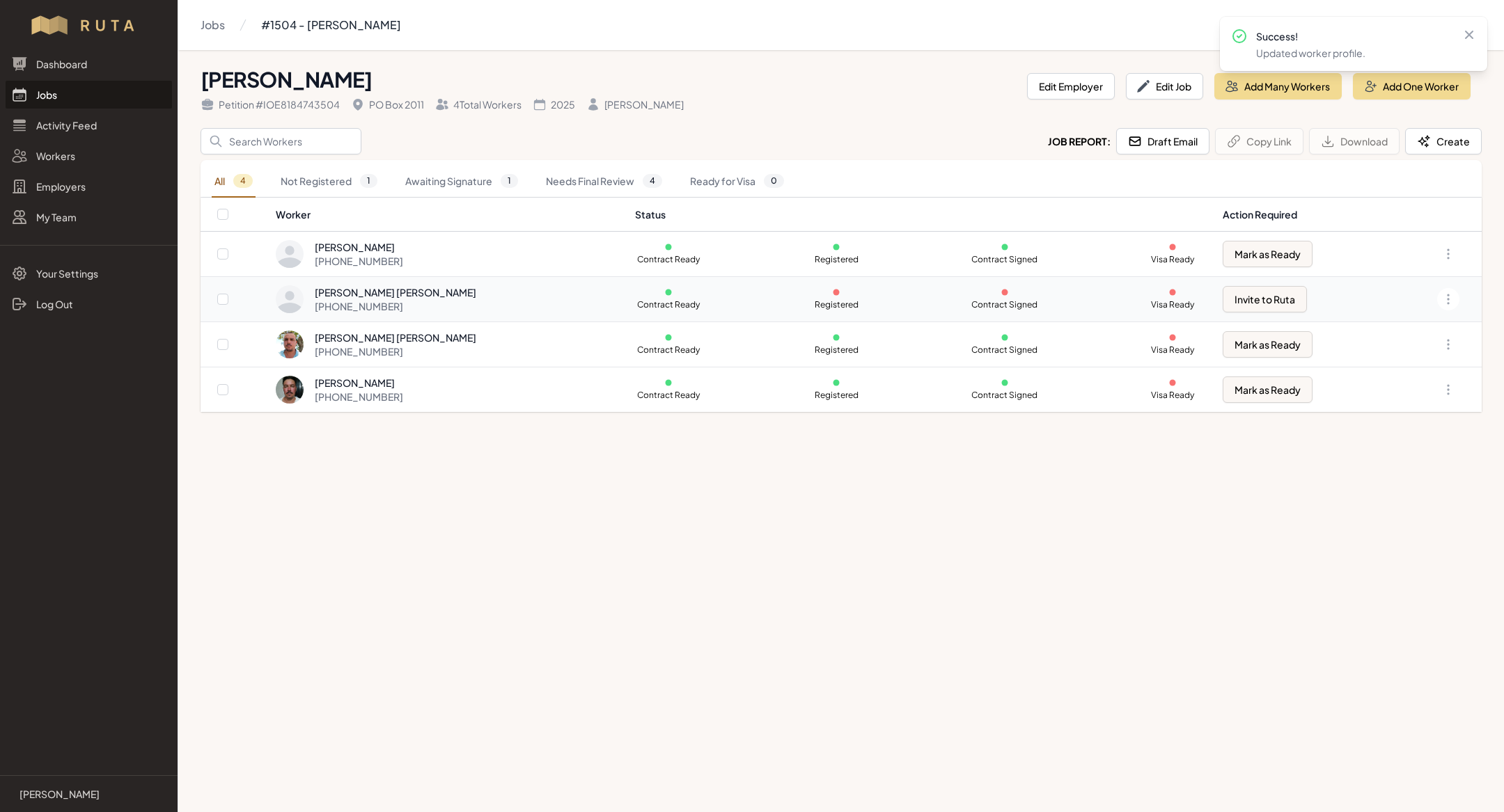
click at [426, 290] on div "[PERSON_NAME] [PERSON_NAME]" at bounding box center [395, 292] width 162 height 14
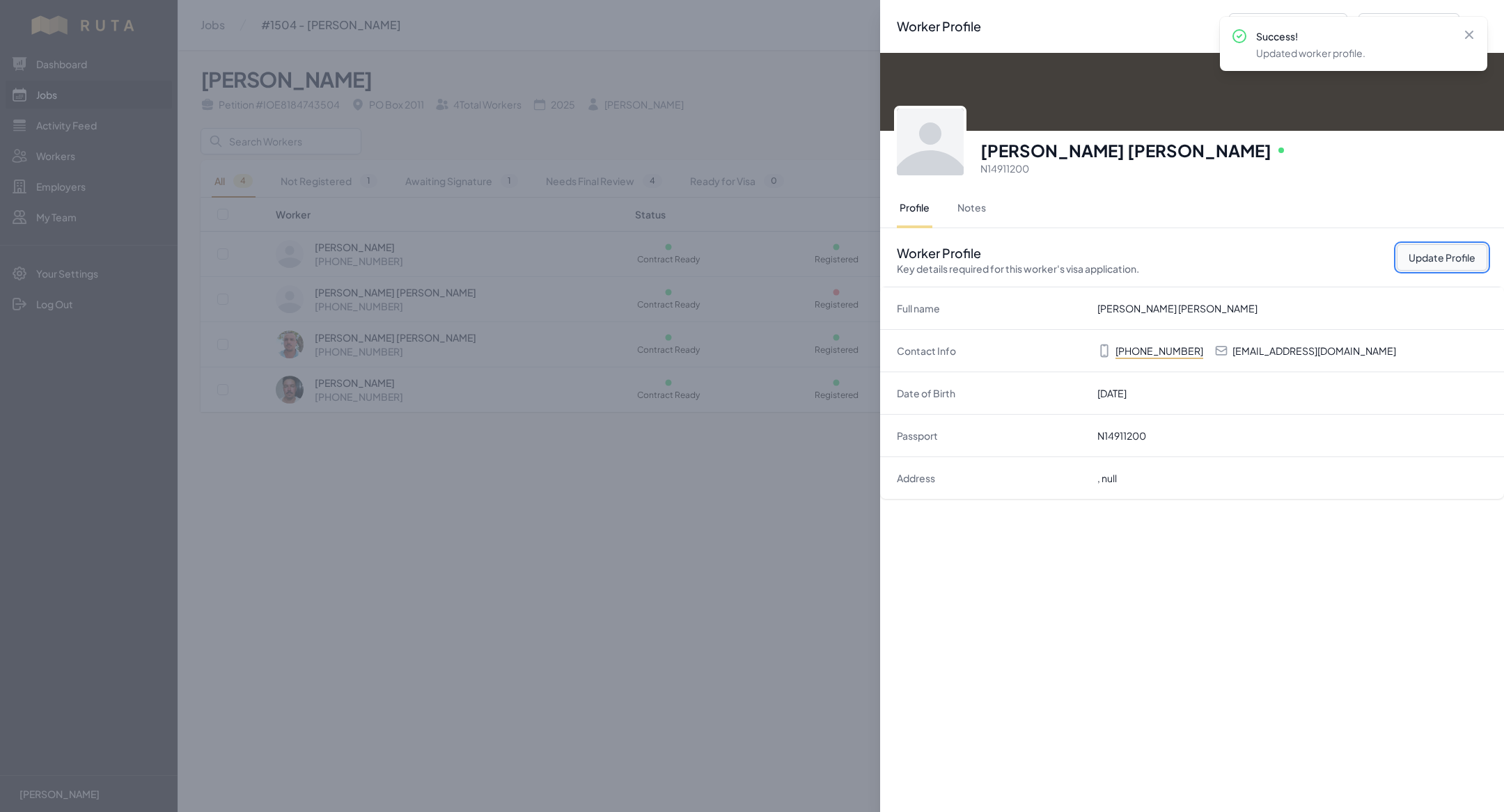
click at [1426, 256] on button "Update Profile" at bounding box center [1442, 257] width 91 height 26
select select "US"
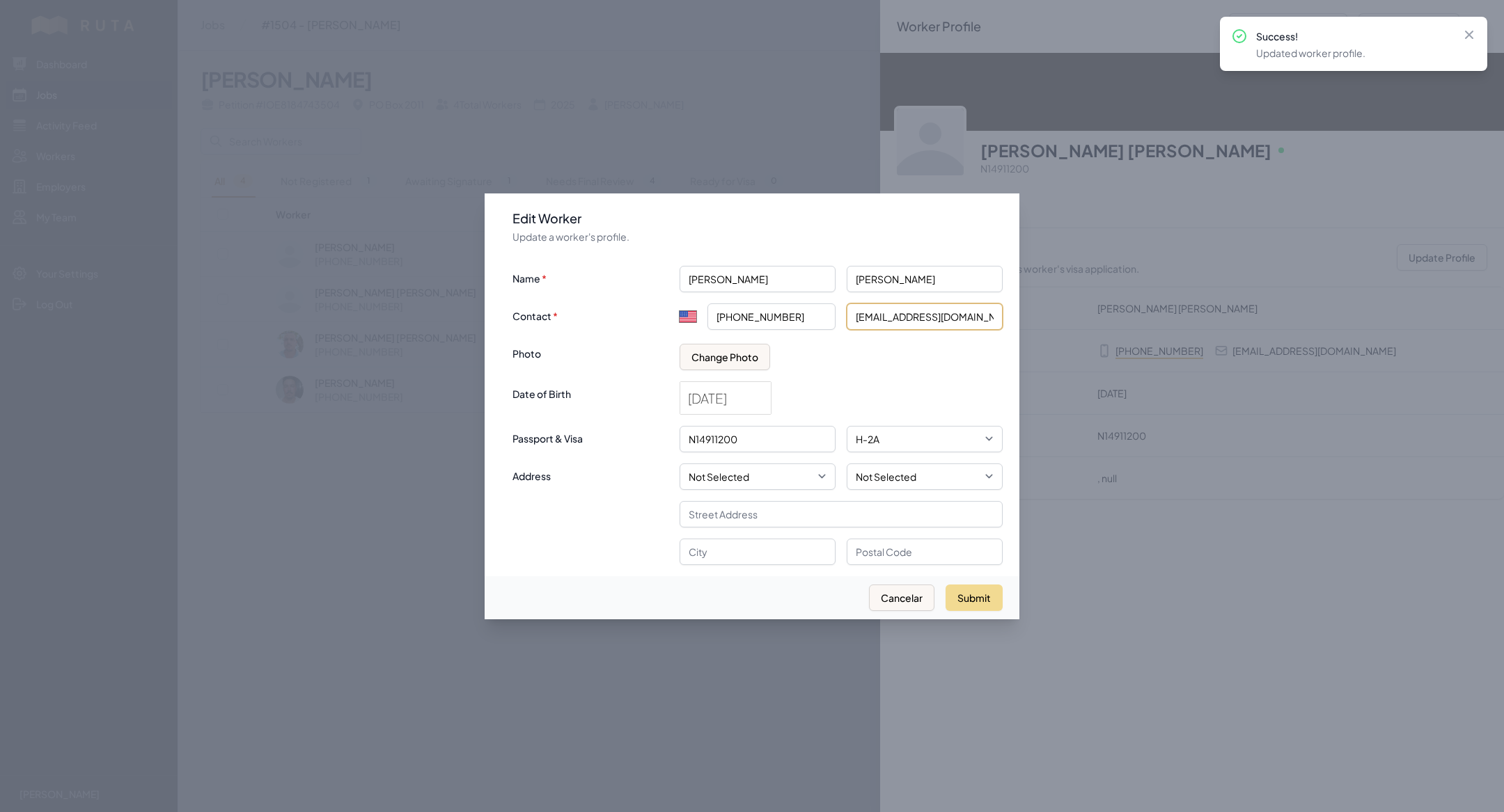
click at [916, 318] on input "[EMAIL_ADDRESS][DOMAIN_NAME]" at bounding box center [924, 316] width 156 height 26
paste input "[EMAIL_ADDRESS][DOMAIN_NAME]"
type input "[EMAIL_ADDRESS][DOMAIN_NAME]"
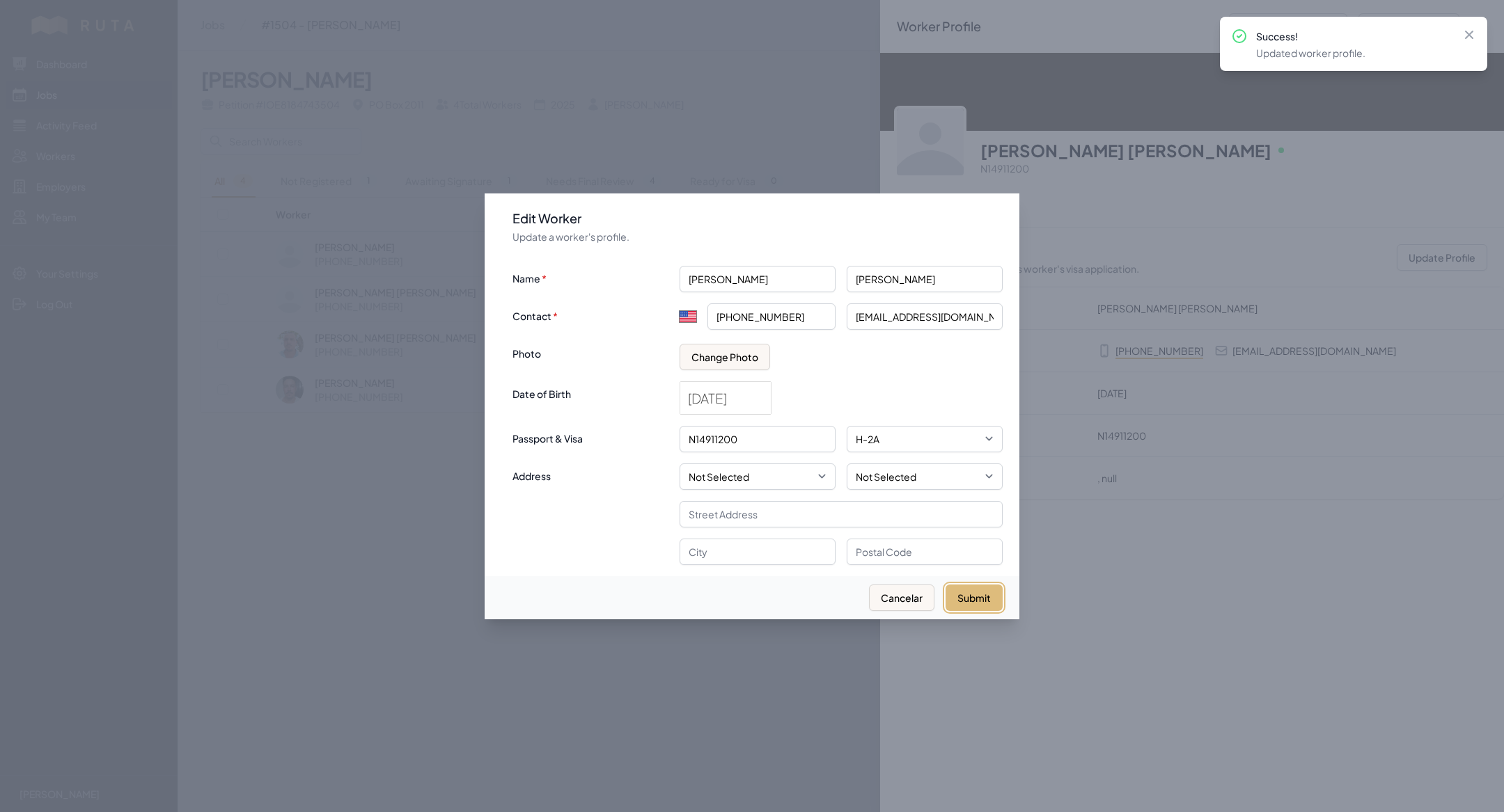
click at [975, 587] on button "Submit" at bounding box center [974, 597] width 57 height 26
select select "MX"
type input "+52"
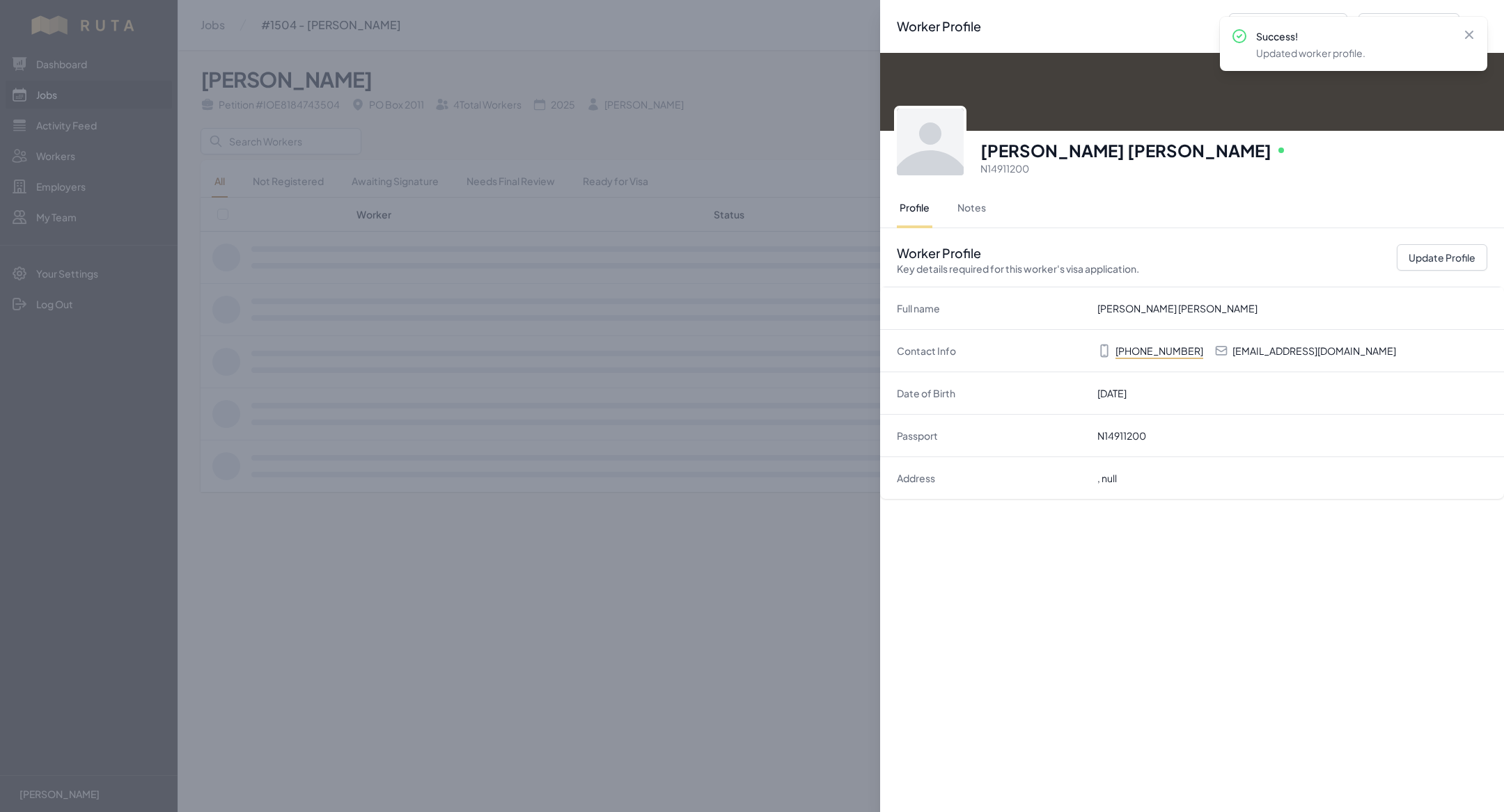
click at [699, 514] on div "Worker Profile Previous Worker Next Worker Close panel [PERSON_NAME] [PERSON_NA…" at bounding box center [752, 406] width 1504 height 812
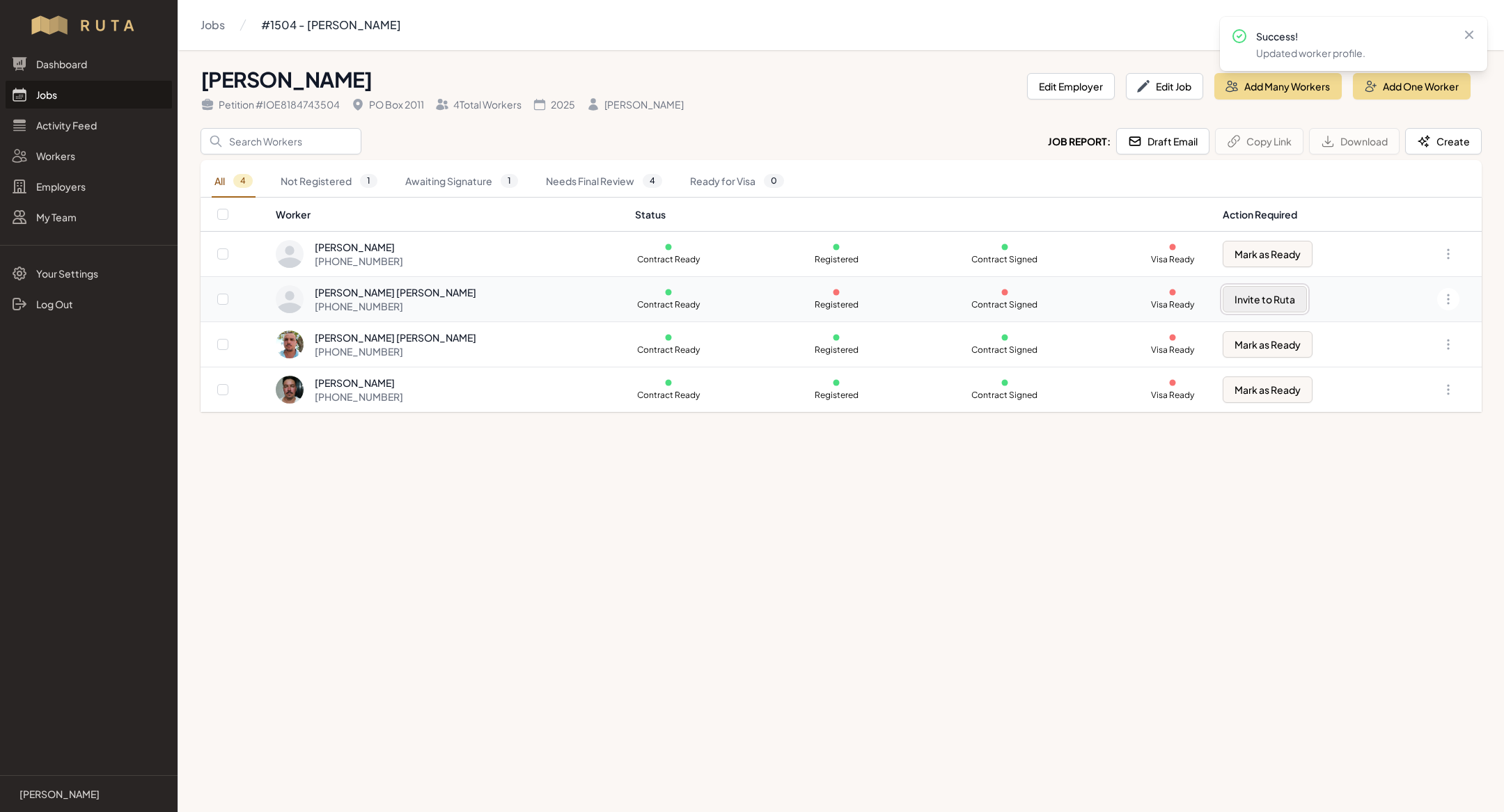
click at [1239, 294] on button "Invite to Ruta" at bounding box center [1264, 299] width 84 height 26
checkbox input "true"
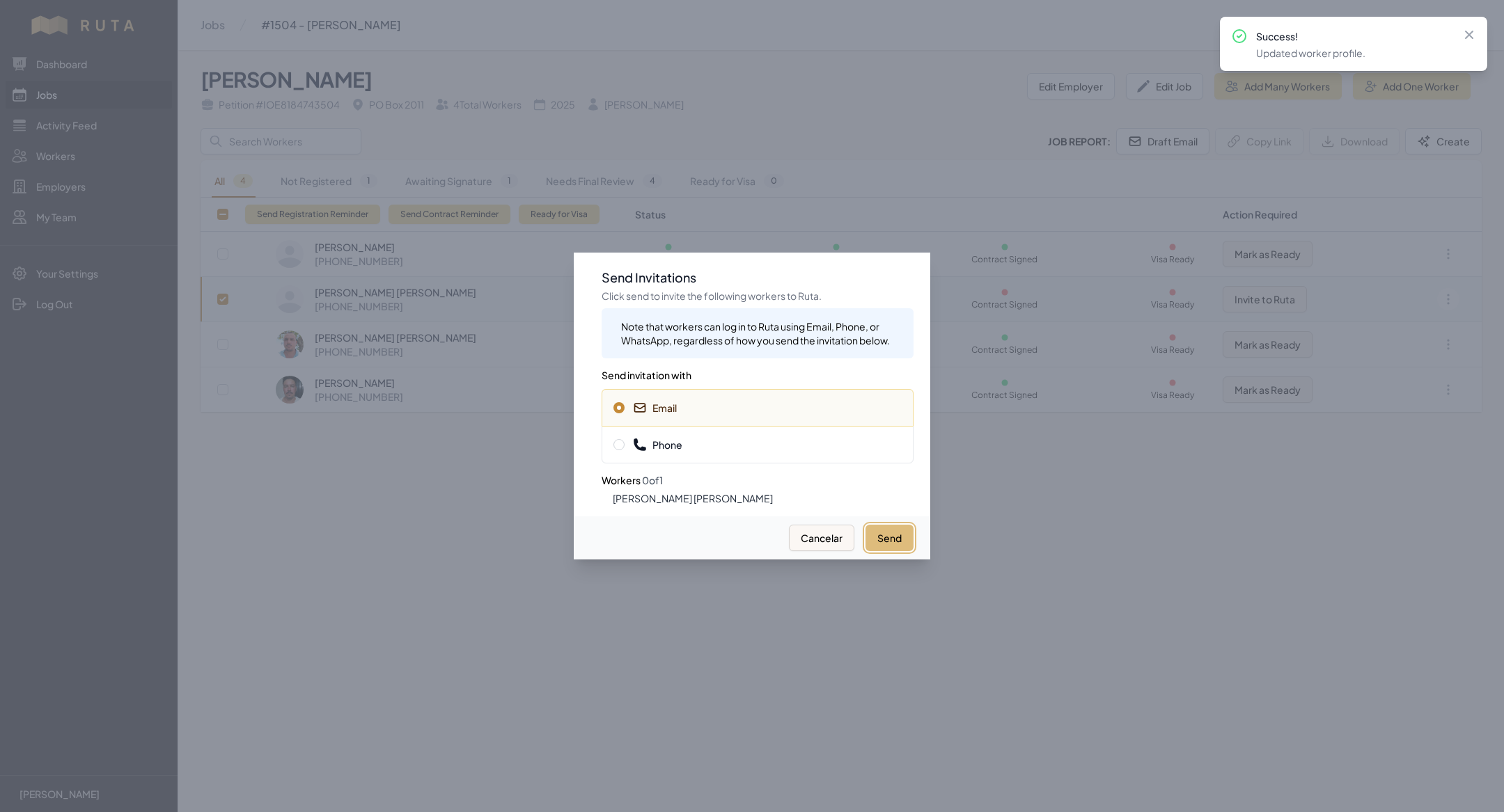
click at [900, 531] on button "Send" at bounding box center [889, 537] width 48 height 26
click at [739, 444] on span "Phone" at bounding box center [758, 445] width 288 height 14
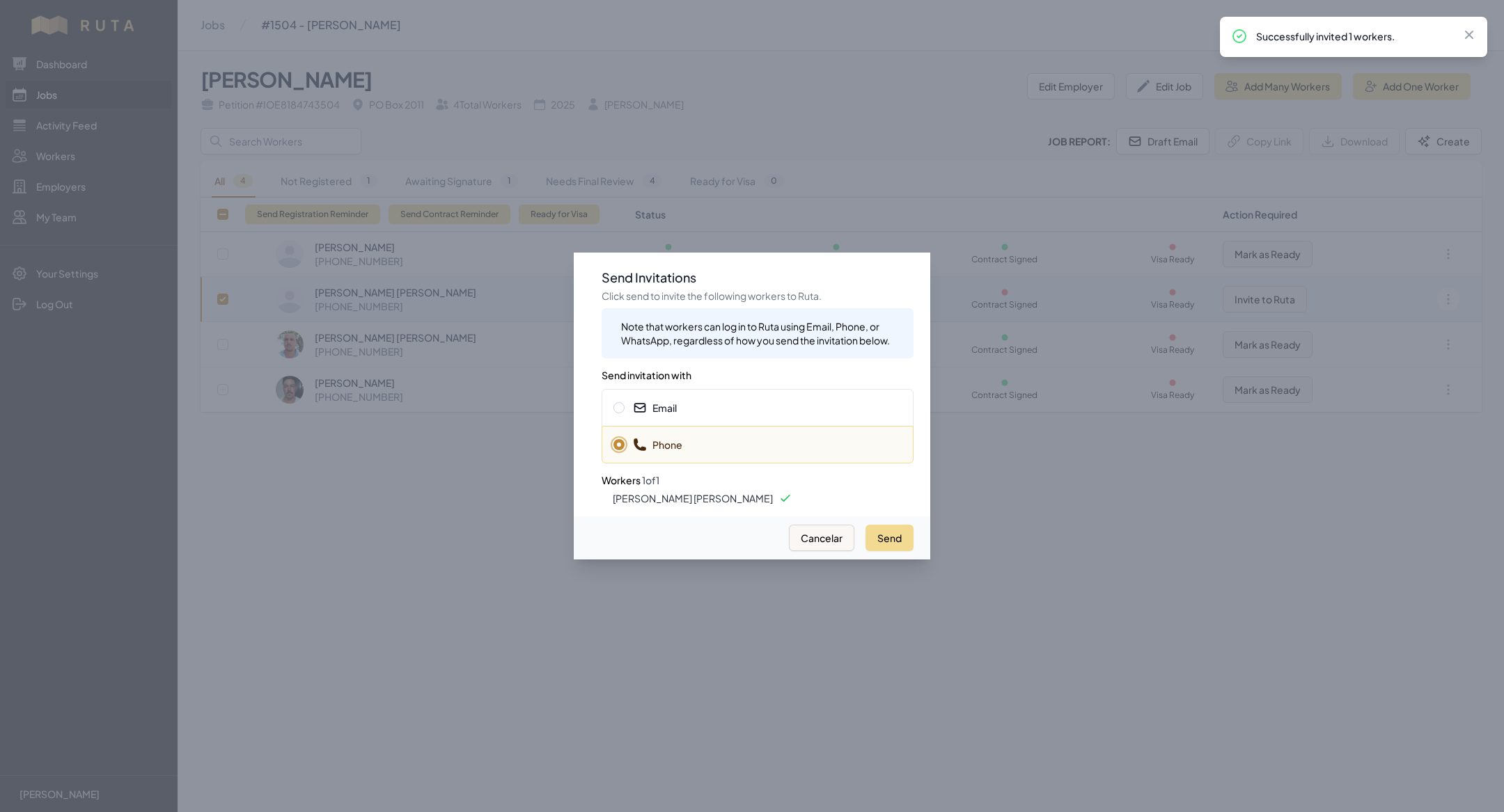
click at [763, 398] on div "Email" at bounding box center [758, 408] width 312 height 38
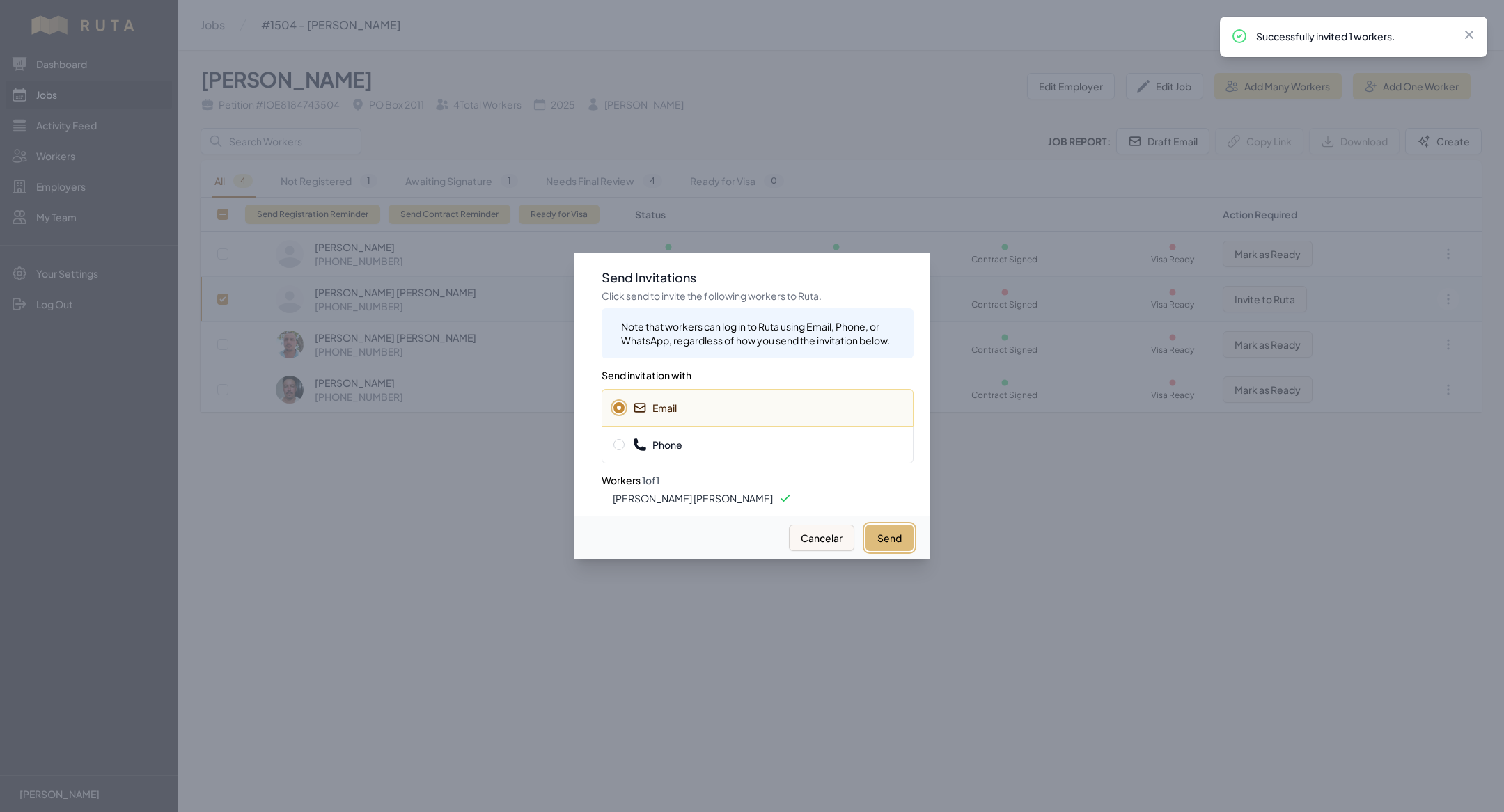
click at [885, 541] on button "Send" at bounding box center [889, 537] width 48 height 26
